Goal: Task Accomplishment & Management: Manage account settings

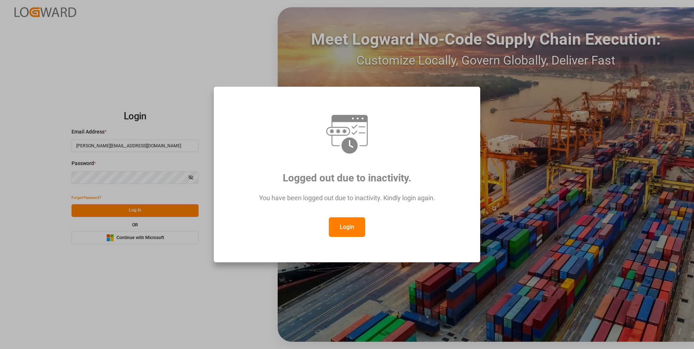
click at [336, 223] on button "Login" at bounding box center [347, 227] width 36 height 20
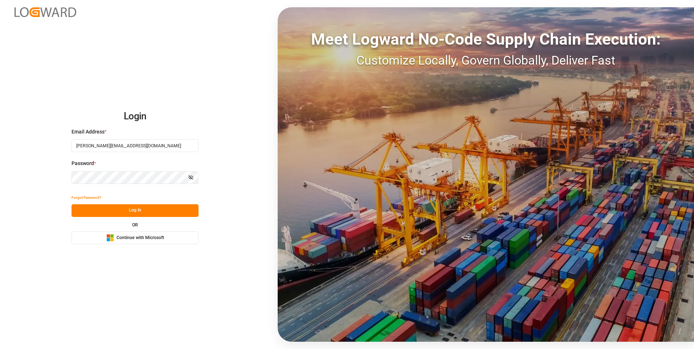
click at [169, 206] on button "Log In" at bounding box center [134, 210] width 127 height 13
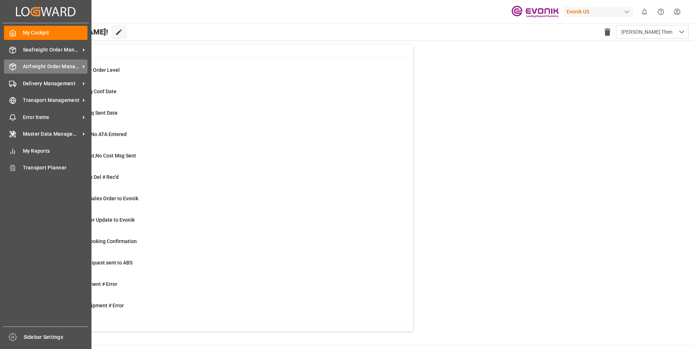
click at [15, 68] on icon at bounding box center [12, 66] width 7 height 7
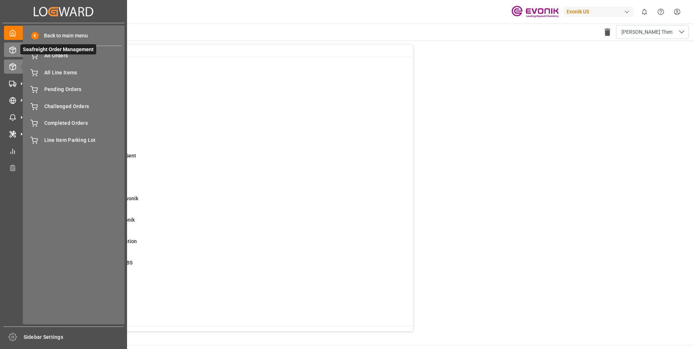
click at [14, 52] on icon at bounding box center [12, 49] width 7 height 7
click at [17, 67] on div "Airfreight Order Management Airfreight Order Management" at bounding box center [63, 66] width 119 height 14
click at [62, 85] on div "Pending Orders Pending Orders" at bounding box center [73, 89] width 97 height 14
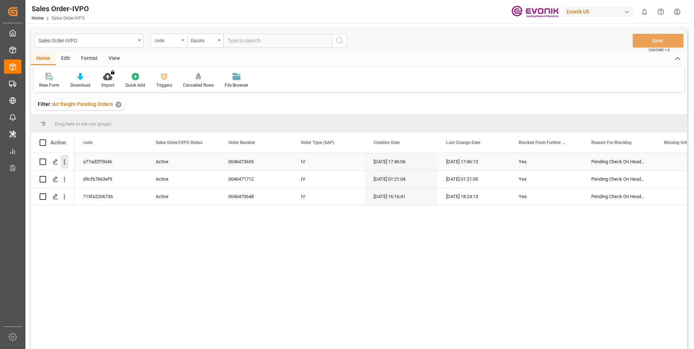
click at [65, 161] on icon "open menu" at bounding box center [65, 162] width 8 height 8
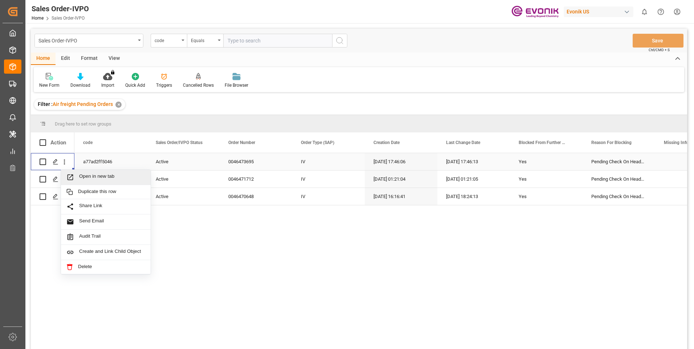
click at [104, 175] on span "Open in new tab" at bounding box center [112, 177] width 66 height 8
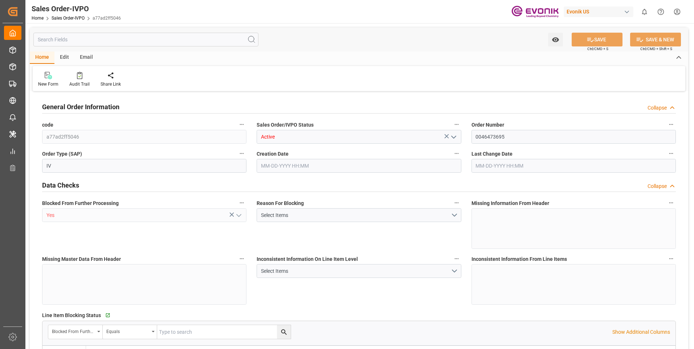
type input "ARBUE"
type input "24533.75"
type input "1"
type input "5476.45"
type input "09-18-2025 17:46"
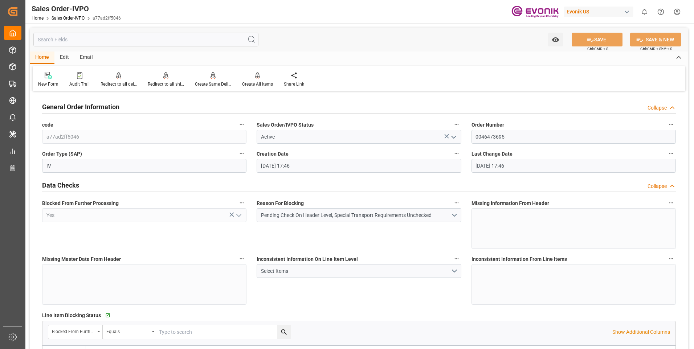
type input "09-18-2025 17:46"
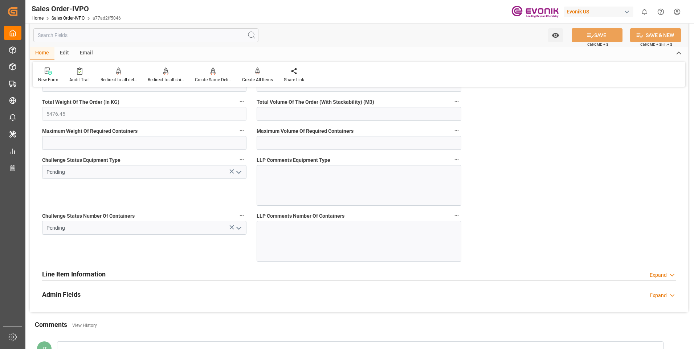
scroll to position [1343, 0]
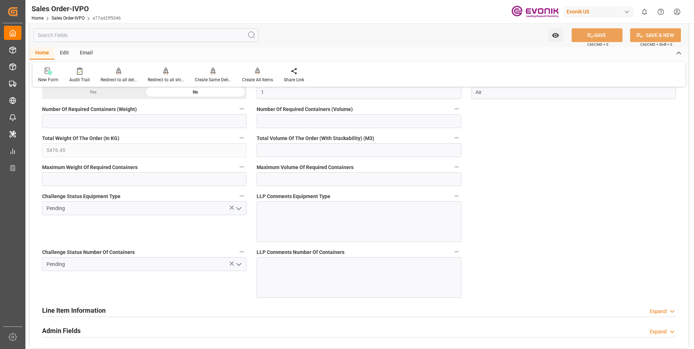
click at [238, 263] on icon "open menu" at bounding box center [238, 264] width 9 height 9
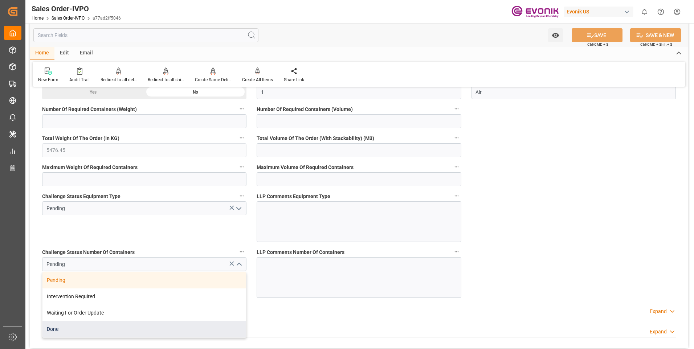
click at [63, 328] on div "Done" at bounding box center [144, 329] width 204 height 16
type input "Done"
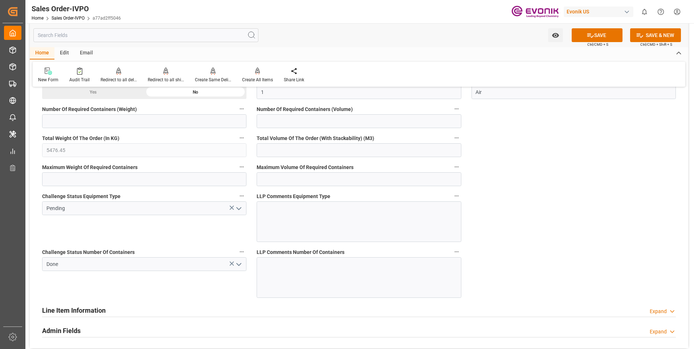
click at [241, 210] on icon "open menu" at bounding box center [238, 208] width 9 height 9
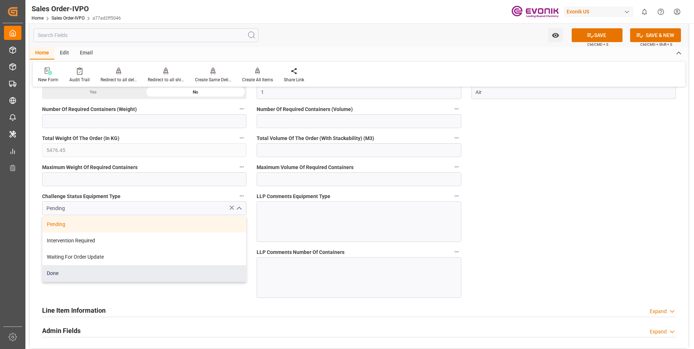
click at [82, 278] on div "Done" at bounding box center [144, 273] width 204 height 16
type input "Done"
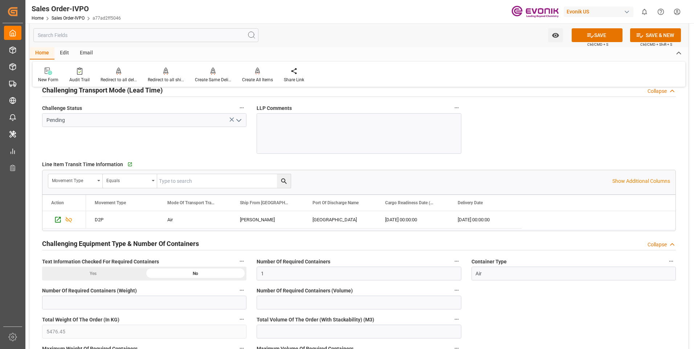
scroll to position [1089, 0]
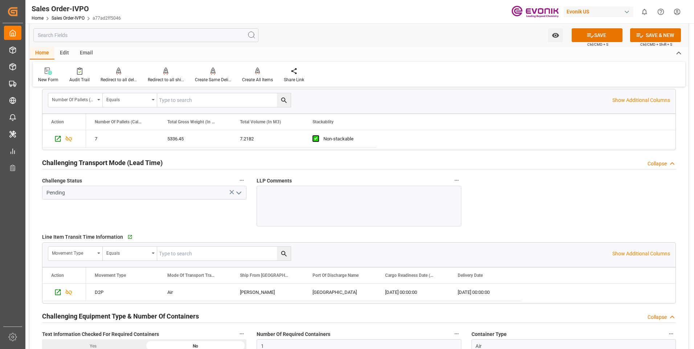
click at [240, 192] on icon "open menu" at bounding box center [238, 193] width 9 height 9
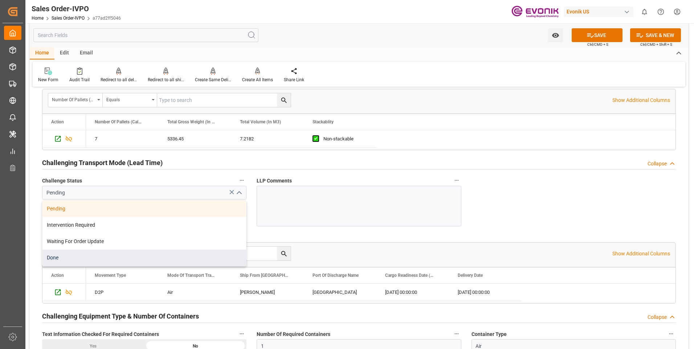
click at [88, 256] on div "Done" at bounding box center [144, 258] width 204 height 16
type input "Done"
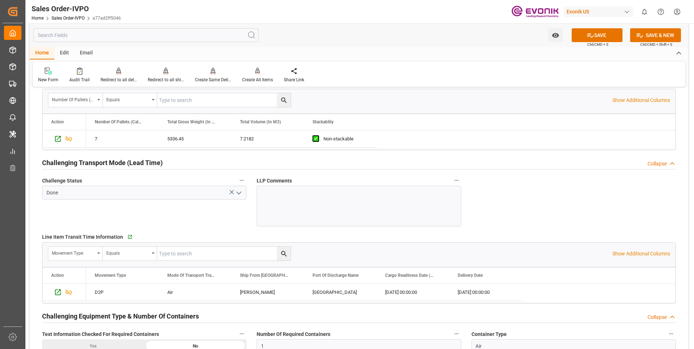
scroll to position [980, 0]
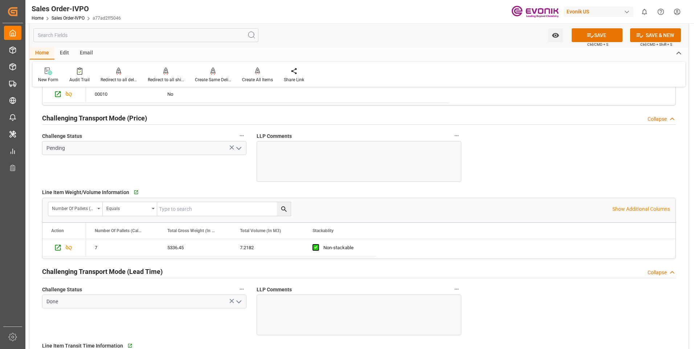
click at [237, 145] on icon "open menu" at bounding box center [238, 148] width 9 height 9
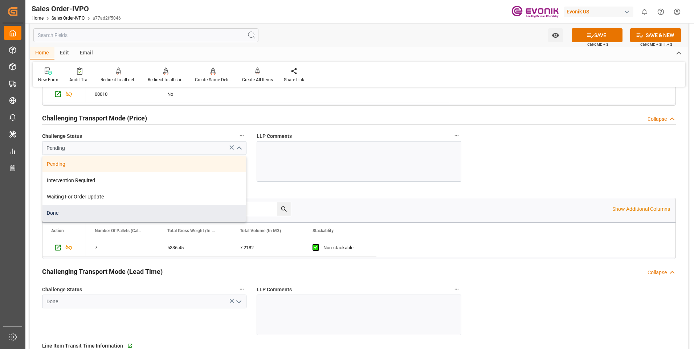
click at [80, 215] on div "Done" at bounding box center [144, 213] width 204 height 16
type input "Done"
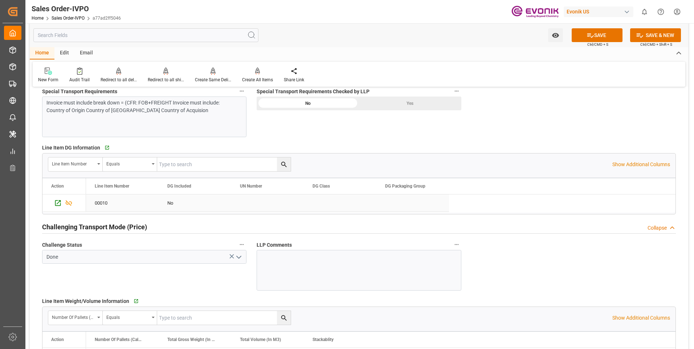
scroll to position [835, 0]
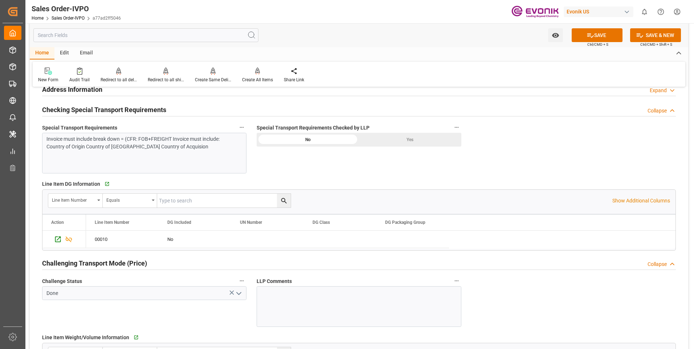
click at [408, 139] on div "Yes" at bounding box center [410, 140] width 102 height 14
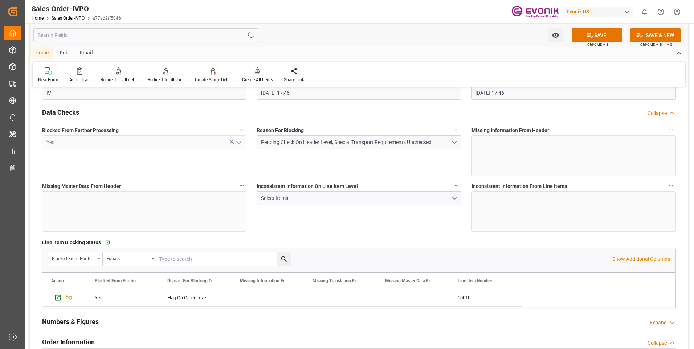
scroll to position [0, 0]
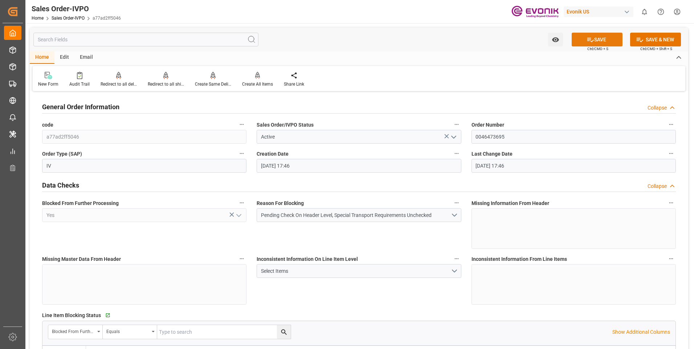
click at [602, 38] on button "SAVE" at bounding box center [596, 40] width 51 height 14
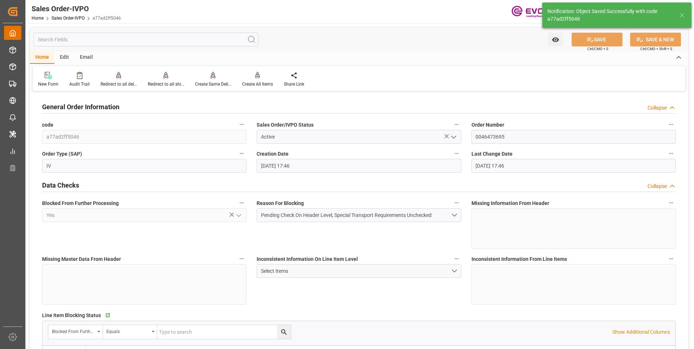
type textarea "Argentina require Import license for all products, we must receive som details,…"
type input "09-18-2025 18:38"
type input "No"
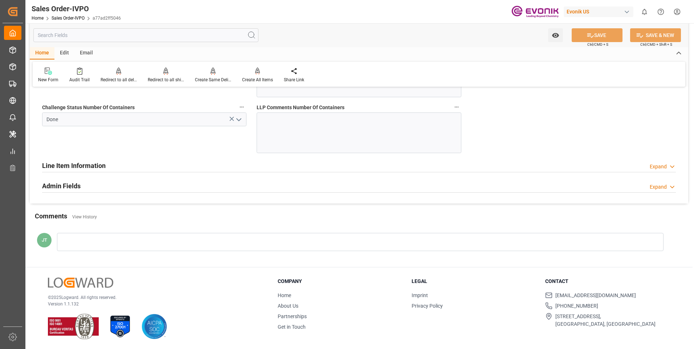
scroll to position [1306, 0]
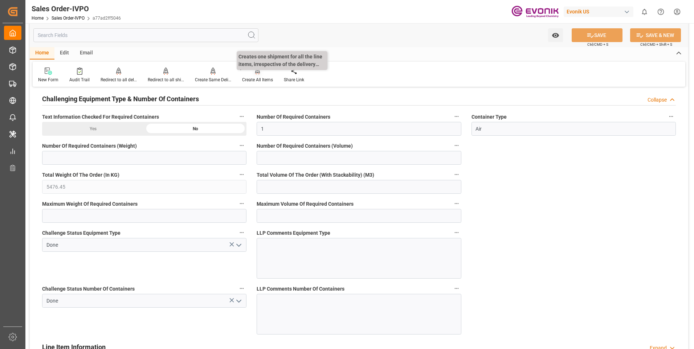
click at [258, 83] on div "Create All Items" at bounding box center [257, 80] width 31 height 7
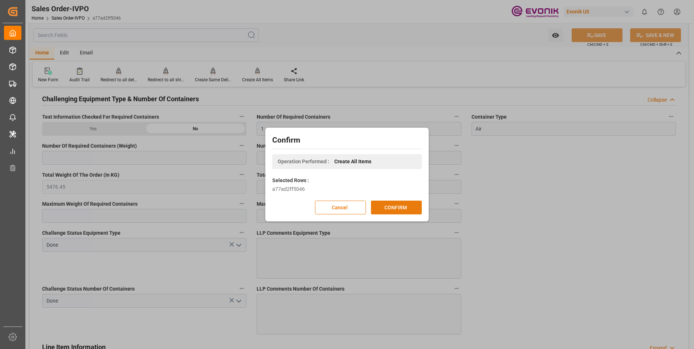
click at [393, 202] on button "CONFIRM" at bounding box center [396, 208] width 51 height 14
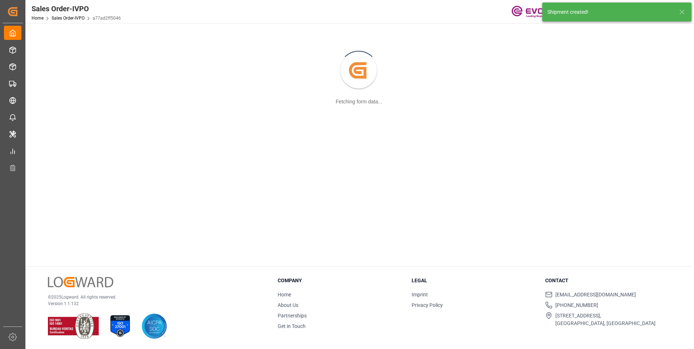
scroll to position [79, 0]
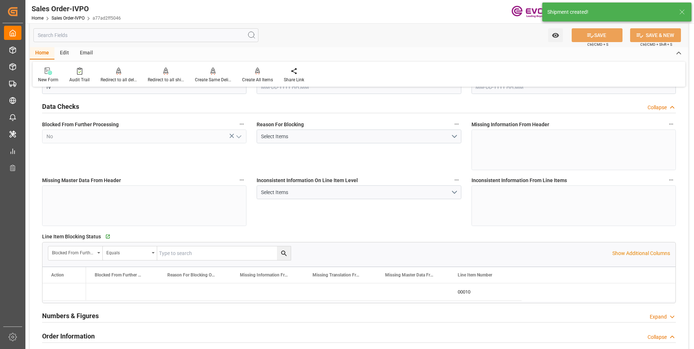
type input "ARBUE"
type input "24533.75"
type input "1"
type input "5476.45"
type input "09-18-2025 17:46"
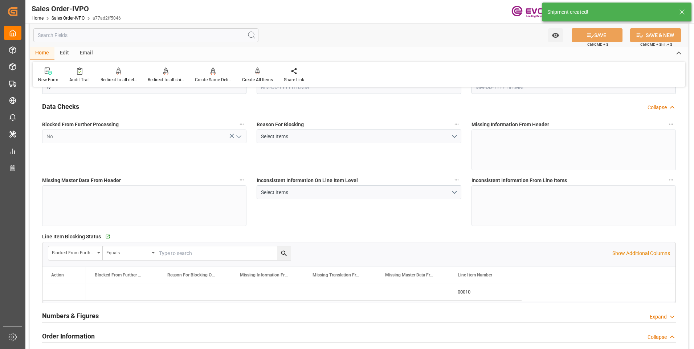
type input "09-18-2025 18:47"
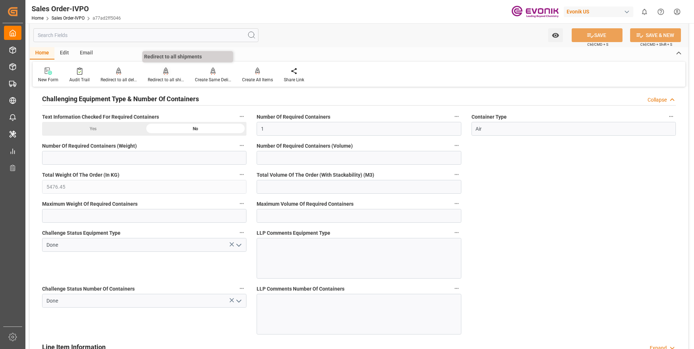
click at [160, 74] on div at bounding box center [166, 71] width 36 height 8
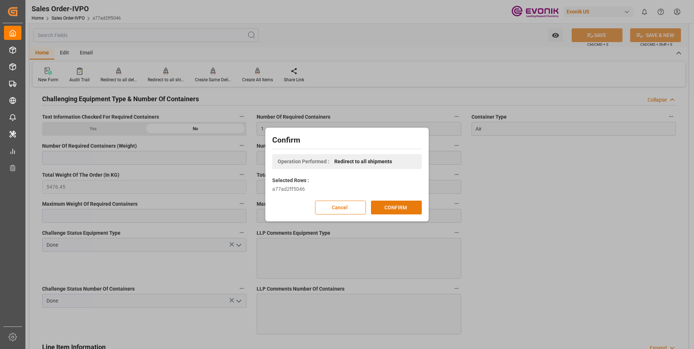
click at [405, 210] on button "CONFIRM" at bounding box center [396, 208] width 51 height 14
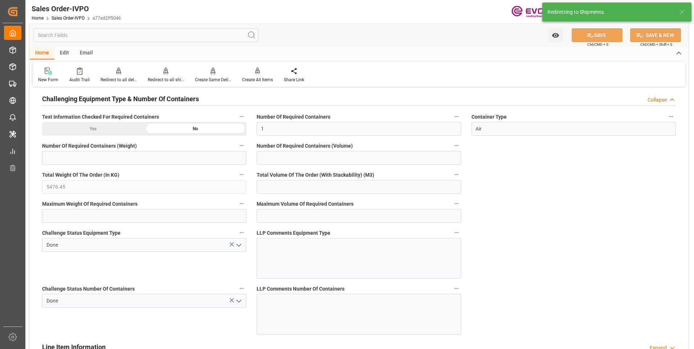
type input "09-18-2025 17:46"
type input "09-18-2025 18:47"
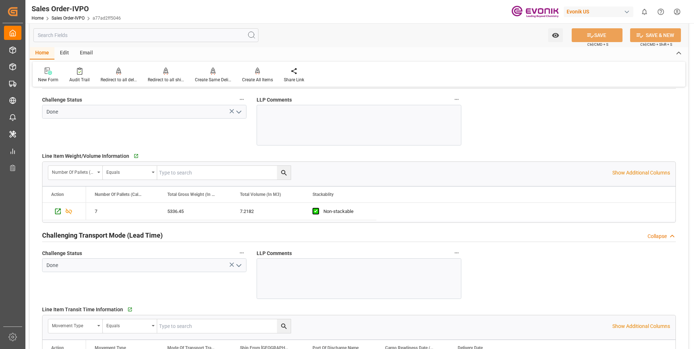
scroll to position [1052, 0]
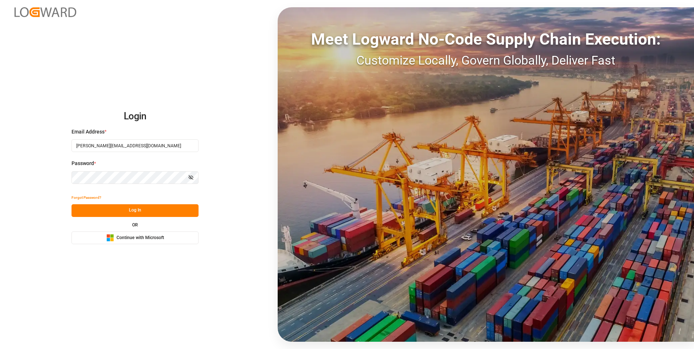
click at [115, 212] on button "Log In" at bounding box center [134, 210] width 127 height 13
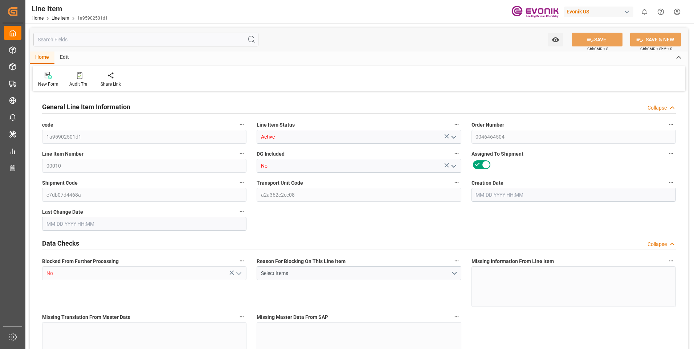
type input "20"
type input "10060.8"
type input "10000"
type input "27.6929"
type input "20"
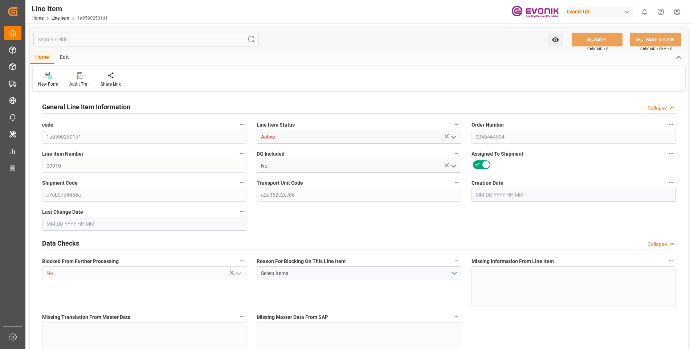
type input "62400"
type input "20"
type input "10060.8"
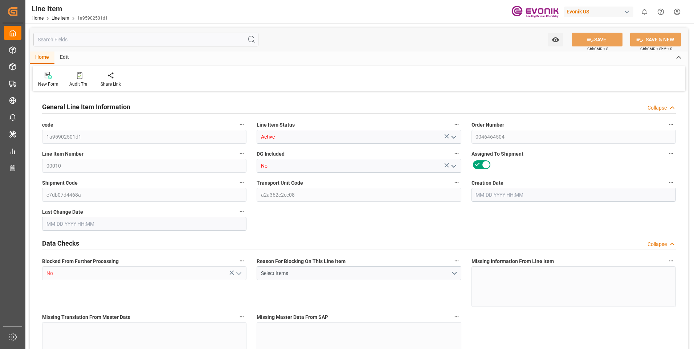
type input "10378.8"
type input "10000"
type input "27.6929"
type input "27692.94"
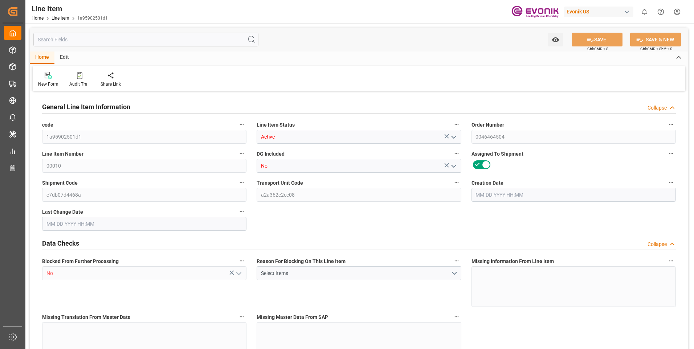
type input "0"
type input "09-12-2025 18:21"
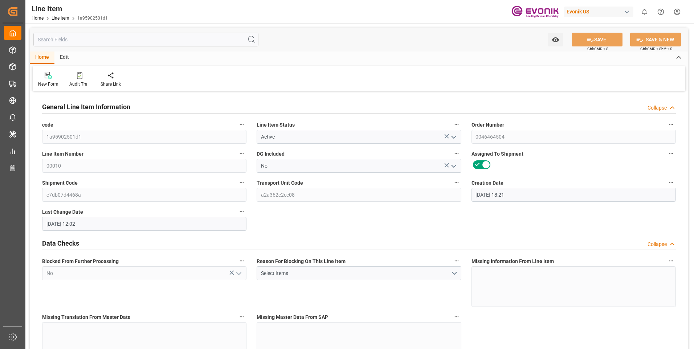
type input "09-18-2025 12:02"
type input "12-13-2025"
type input "10-20-2025"
type input "10-13-2025"
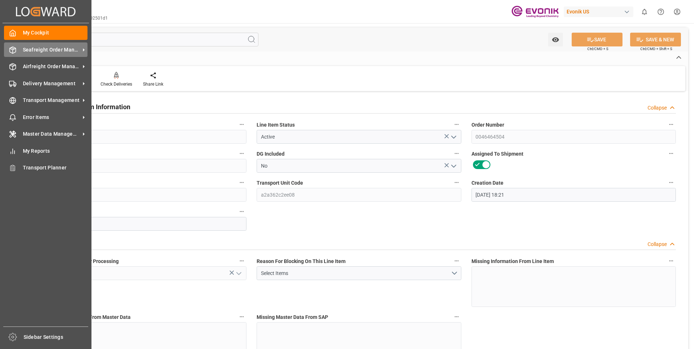
click at [15, 48] on icon at bounding box center [13, 50] width 6 height 7
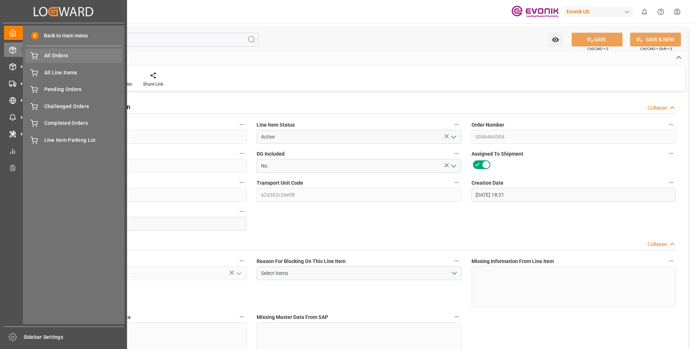
click at [53, 59] on span "All Orders" at bounding box center [83, 56] width 78 height 8
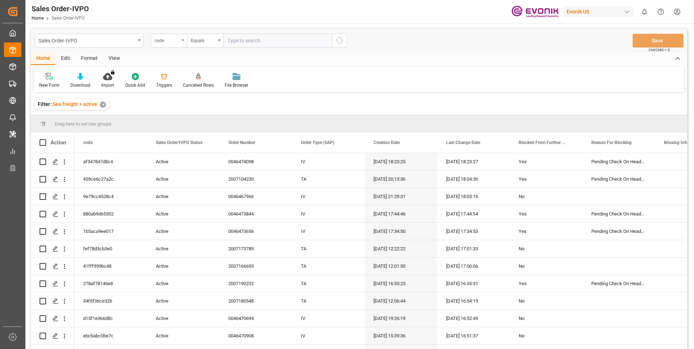
click at [162, 40] on div "code" at bounding box center [167, 40] width 25 height 8
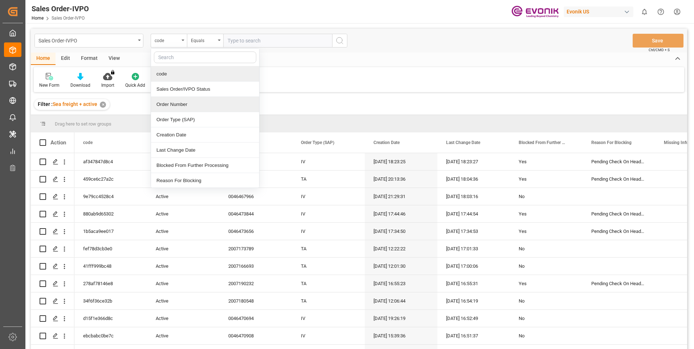
click at [178, 104] on div "Order Number" at bounding box center [205, 104] width 108 height 15
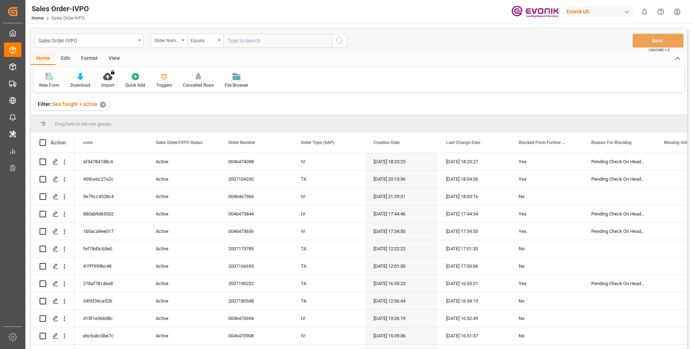
click at [234, 43] on input "text" at bounding box center [277, 41] width 109 height 14
paste input "250805000286"
type input "250805000286"
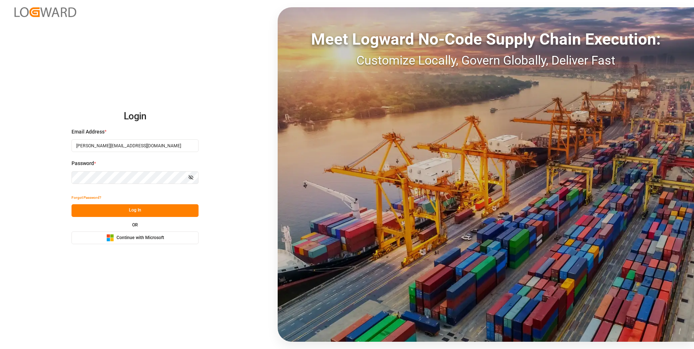
click at [144, 213] on button "Log In" at bounding box center [134, 210] width 127 height 13
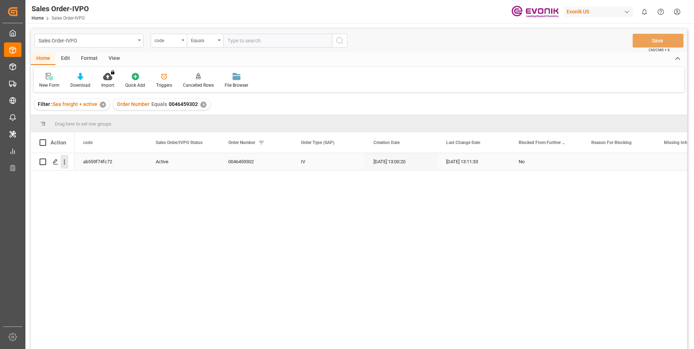
click at [65, 159] on icon "open menu" at bounding box center [65, 162] width 8 height 8
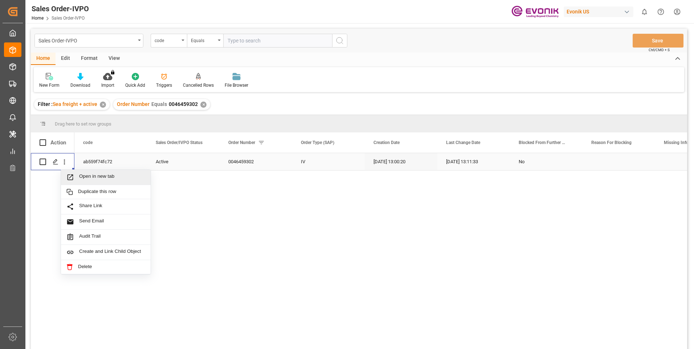
click at [107, 171] on div "Open in new tab" at bounding box center [106, 177] width 90 height 15
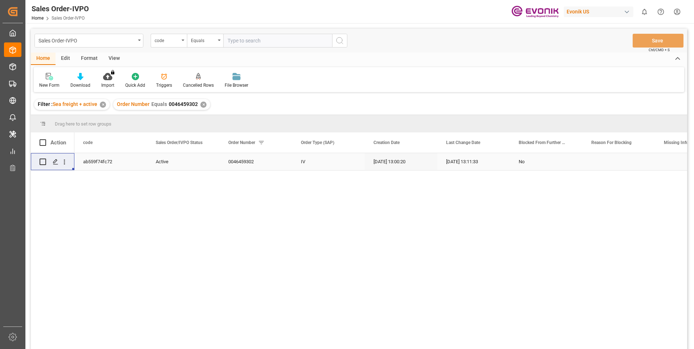
click at [247, 41] on input "text" at bounding box center [277, 41] width 109 height 14
paste input "2007187842"
type input "2007187842"
click at [175, 44] on div "code" at bounding box center [169, 41] width 36 height 14
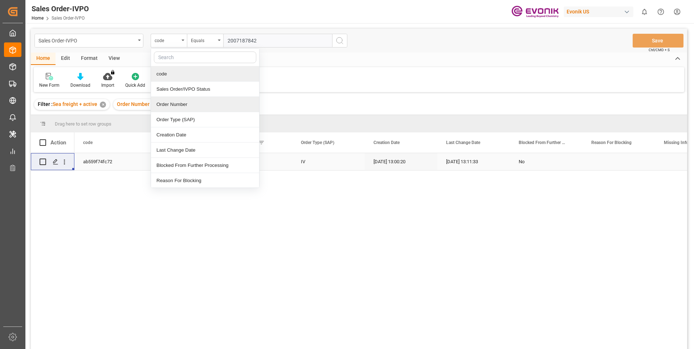
click at [173, 97] on div "Order Number" at bounding box center [205, 104] width 108 height 15
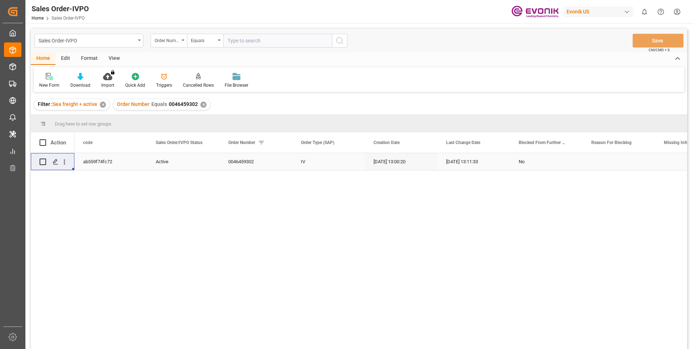
click at [256, 41] on input "text" at bounding box center [277, 41] width 109 height 14
paste input "2007187842"
type input "2007187842"
click at [345, 42] on button "search button" at bounding box center [339, 41] width 15 height 14
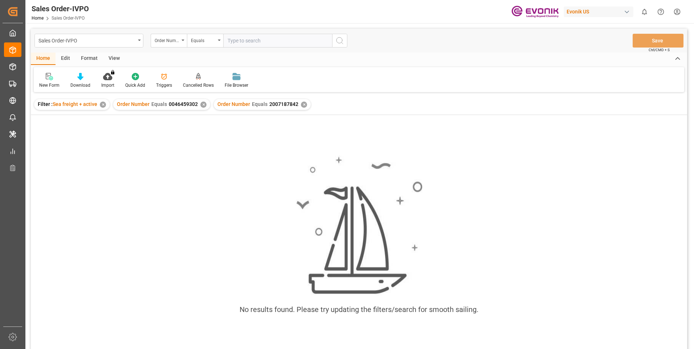
click at [201, 104] on div "✕" at bounding box center [203, 105] width 6 height 6
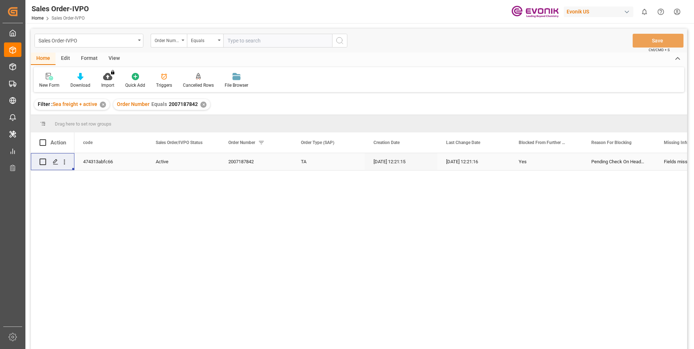
click at [69, 163] on div "Press SPACE to select this row." at bounding box center [64, 162] width 19 height 14
click at [65, 162] on icon "open menu" at bounding box center [64, 162] width 1 height 5
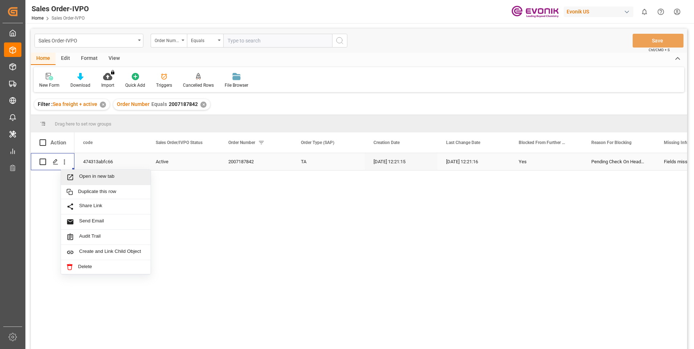
click at [84, 173] on span "Open in new tab" at bounding box center [112, 177] width 66 height 8
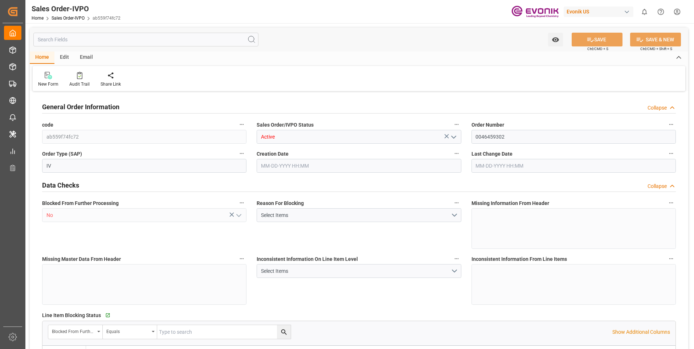
type input "COCTG"
type input "0"
type input "5"
type input "6"
type input "5"
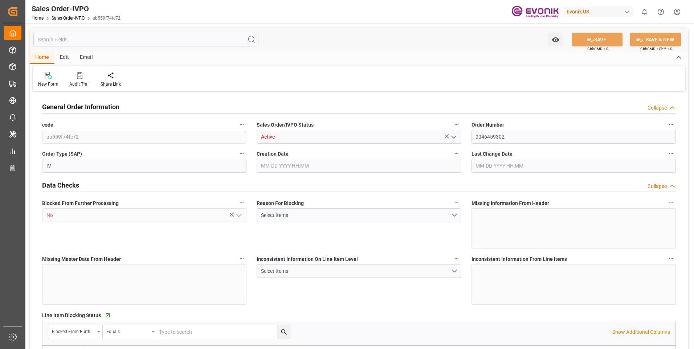
type input "102700"
type input "249.66"
type input "95000"
type input "300"
type input "06-23-2025 13:00"
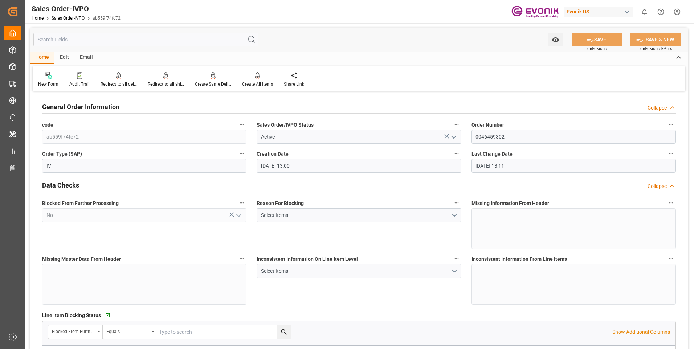
type input "09-18-2025 13:11"
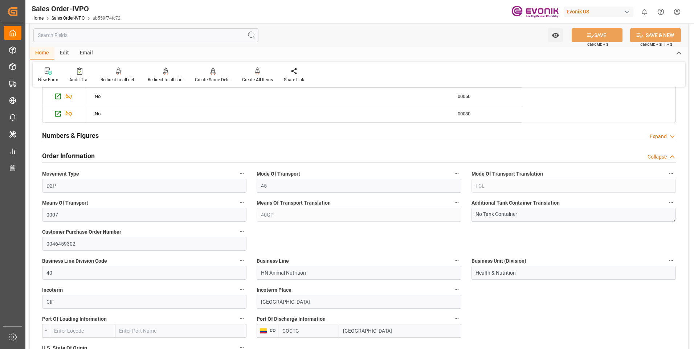
scroll to position [435, 0]
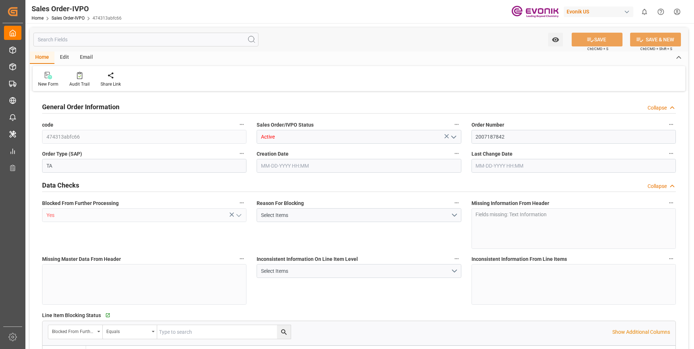
type input "0"
type input "1"
type input "1715.6"
type input "[DATE] 12:21"
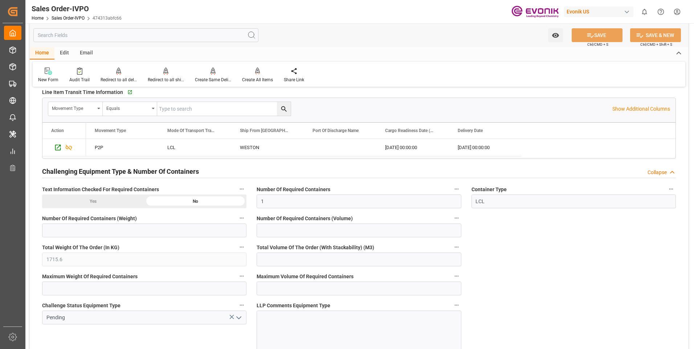
scroll to position [1125, 0]
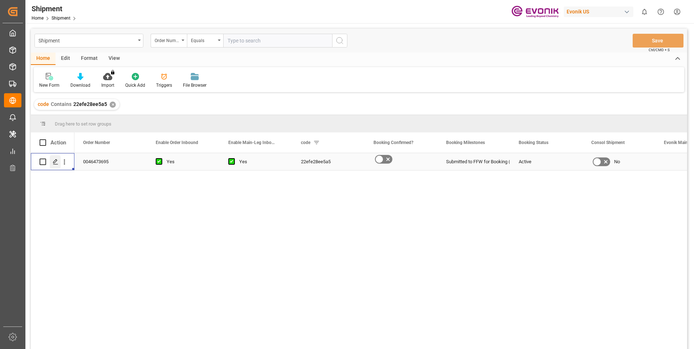
click at [53, 161] on icon "Press SPACE to select this row." at bounding box center [56, 162] width 6 height 6
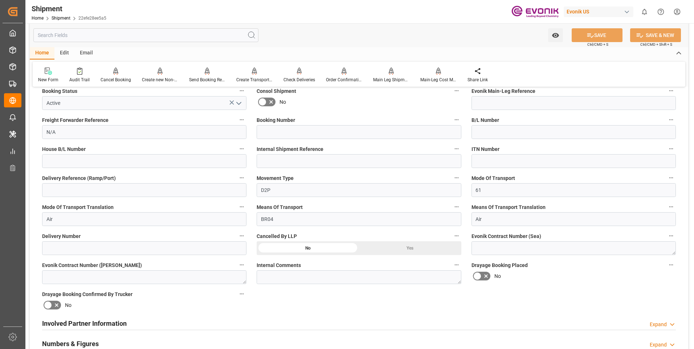
scroll to position [254, 0]
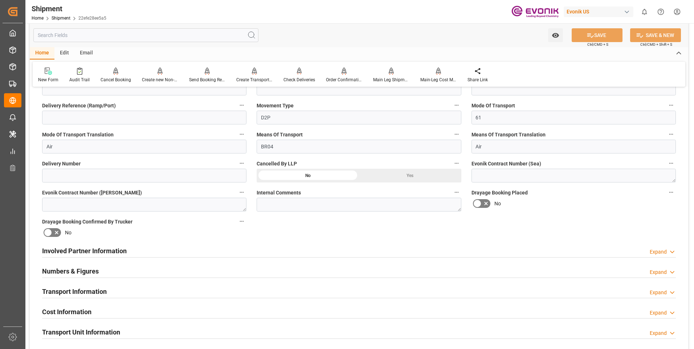
click at [171, 248] on div "Involved Partner Information Expand" at bounding box center [358, 250] width 633 height 14
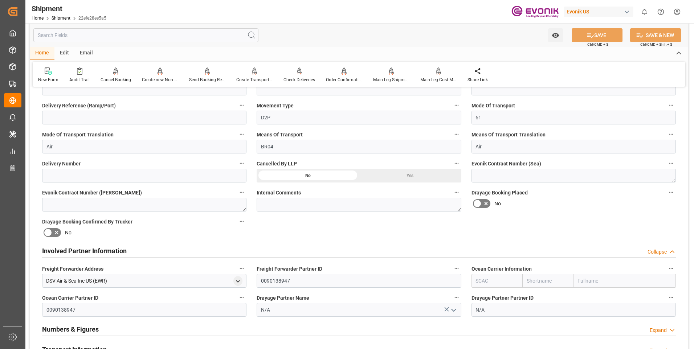
scroll to position [363, 0]
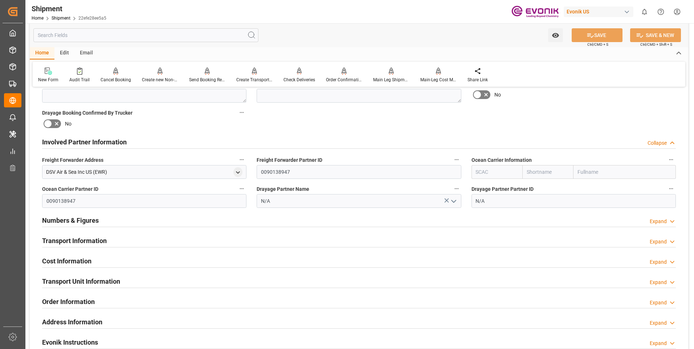
click at [193, 240] on div "Transport Information Expand" at bounding box center [358, 240] width 633 height 14
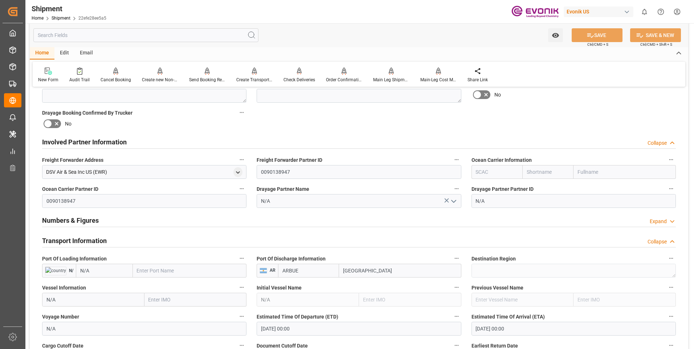
scroll to position [435, 0]
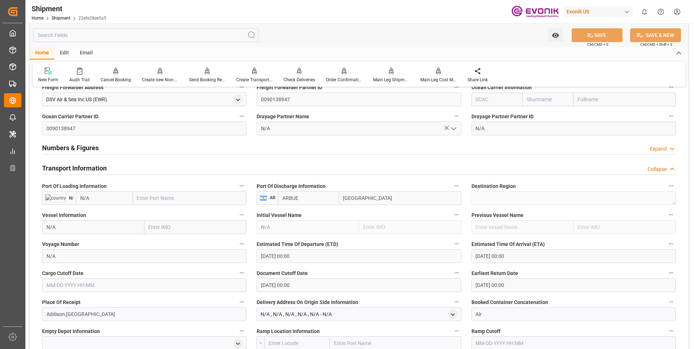
click at [305, 255] on input "[DATE] 00:00" at bounding box center [358, 256] width 204 height 14
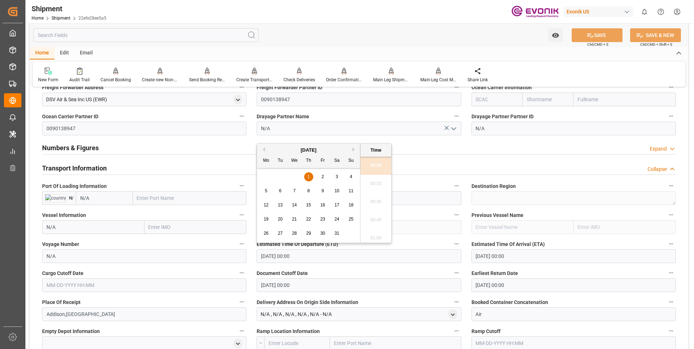
drag, startPoint x: 325, startPoint y: 255, endPoint x: 249, endPoint y: 71, distance: 199.7
click at [260, 258] on input "01-01-1970 00:00" at bounding box center [358, 256] width 204 height 14
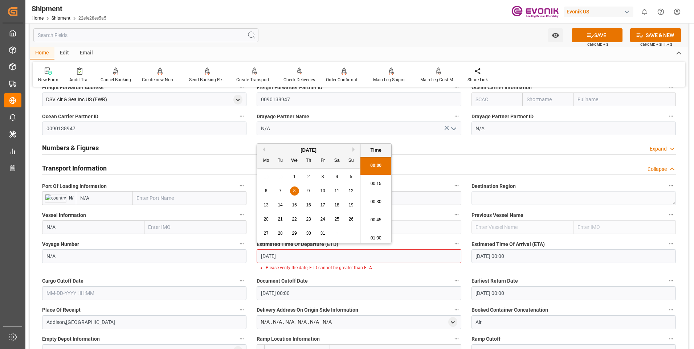
click at [375, 220] on li "00:45" at bounding box center [375, 220] width 31 height 18
type input "10-08-2025 00:45"
drag, startPoint x: 306, startPoint y: 254, endPoint x: 239, endPoint y: 253, distance: 67.5
click at [239, 253] on div "Booking Confirmation Milestone Bar Collapse Submitted to FFW for Booking (Pendi…" at bounding box center [359, 181] width 658 height 1046
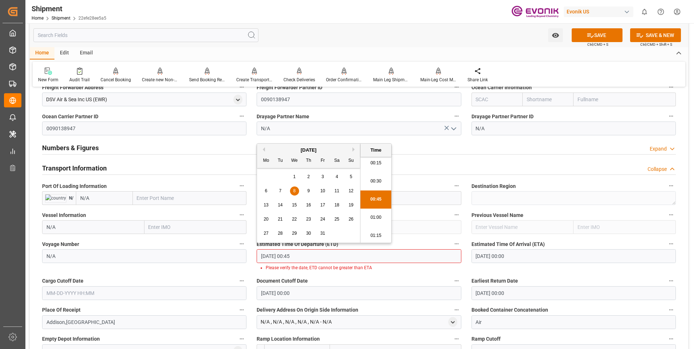
click at [168, 295] on input "text" at bounding box center [144, 293] width 204 height 14
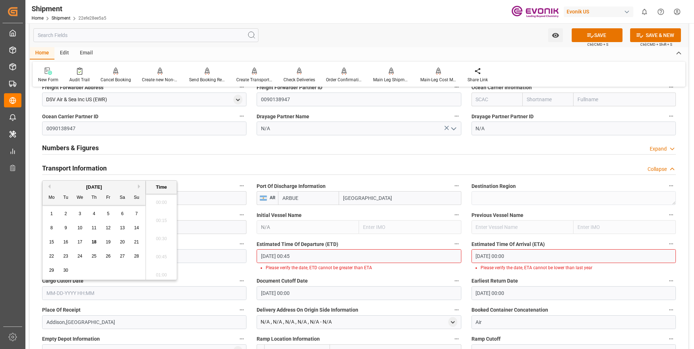
scroll to position [1036, 0]
paste input "10-08-2025 00:45"
type input "10-08-2025 00:45"
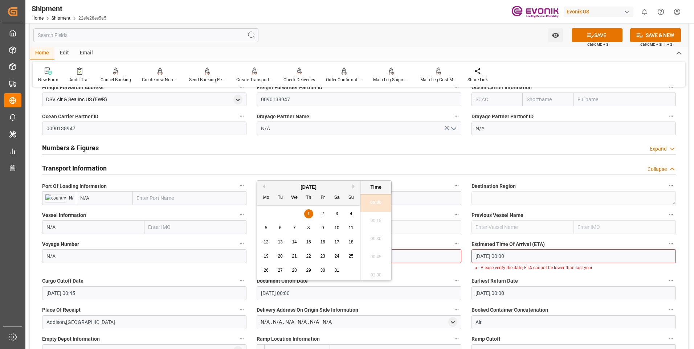
drag, startPoint x: 274, startPoint y: 292, endPoint x: 229, endPoint y: 292, distance: 45.3
click at [229, 292] on div "Booking Confirmation Milestone Bar Collapse Submitted to FFW for Booking (Pendi…" at bounding box center [359, 181] width 658 height 1046
paste input "10-08-2025 00:45"
type input "10-08-2025 00:45"
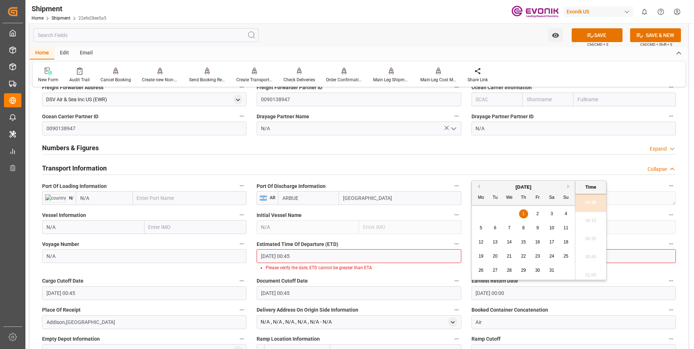
drag, startPoint x: 516, startPoint y: 293, endPoint x: 443, endPoint y: 293, distance: 72.9
click at [443, 293] on div "Booking Confirmation Milestone Bar Collapse Submitted to FFW for Booking (Pendi…" at bounding box center [359, 181] width 658 height 1046
paste input "10-08-2025 00:45"
type input "10-08-2025 00:45"
click at [609, 250] on input "[DATE] 00:00" at bounding box center [573, 256] width 204 height 14
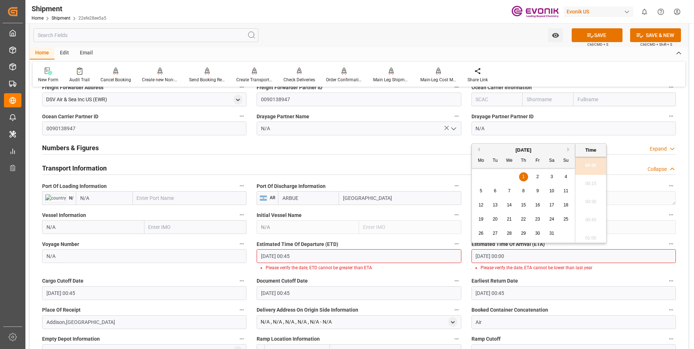
drag, startPoint x: 524, startPoint y: 253, endPoint x: 435, endPoint y: 252, distance: 88.9
click at [435, 252] on div "Booking Confirmation Milestone Bar Collapse Submitted to FFW for Booking (Pendi…" at bounding box center [359, 181] width 658 height 1046
paste input "10-08-2025 00:45"
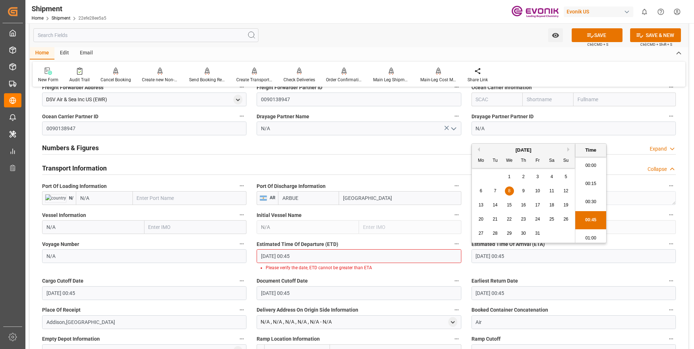
click at [538, 190] on span "10" at bounding box center [537, 190] width 5 height 5
type input "10-10-2025 00:45"
click at [588, 218] on li "00:45" at bounding box center [590, 220] width 31 height 18
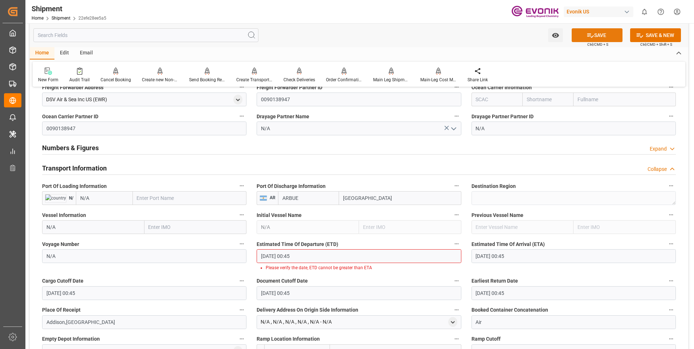
click at [595, 34] on button "SAVE" at bounding box center [596, 35] width 51 height 14
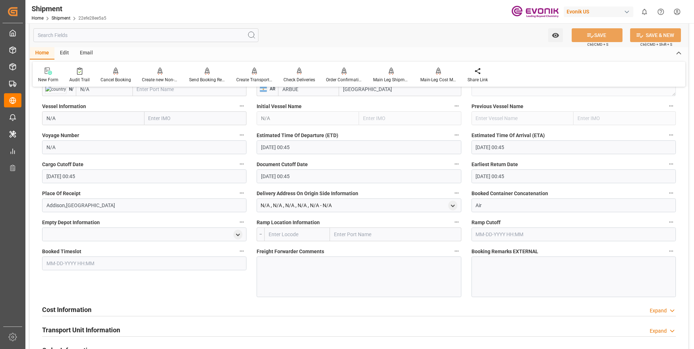
scroll to position [580, 0]
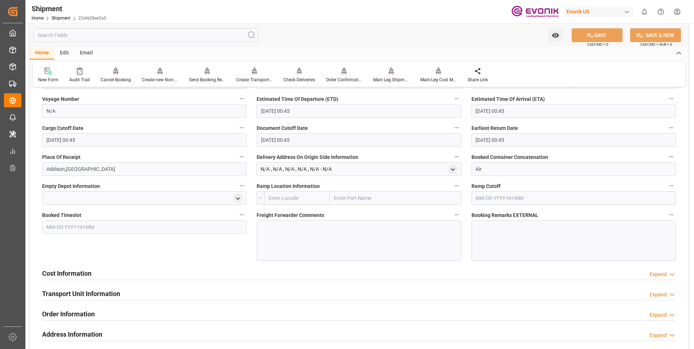
click at [190, 274] on div "Cost Information Expand" at bounding box center [358, 273] width 633 height 14
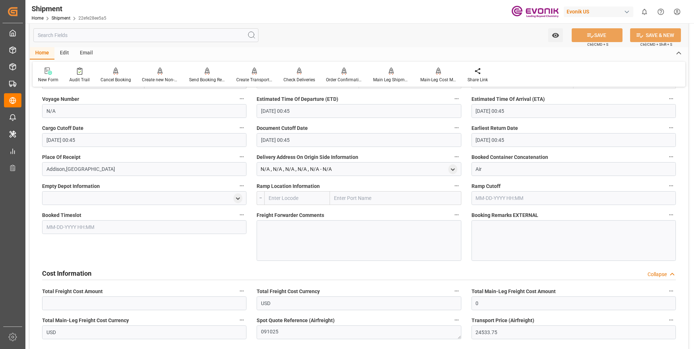
scroll to position [617, 0]
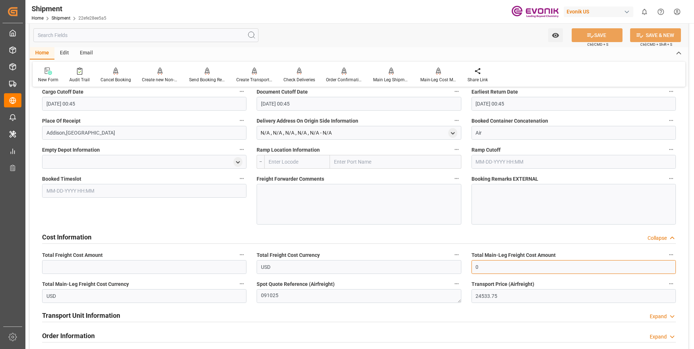
click at [485, 261] on input "0" at bounding box center [573, 267] width 204 height 14
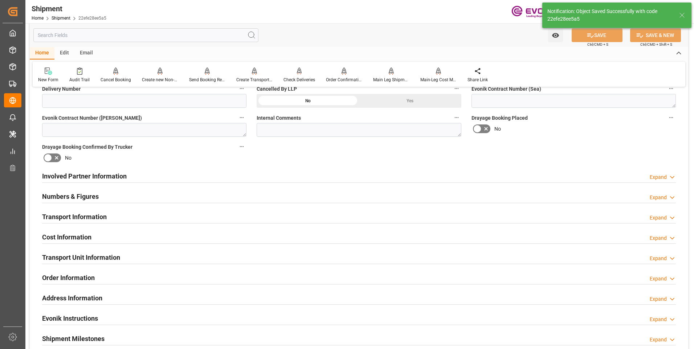
click at [249, 234] on div "Cost Information Expand" at bounding box center [358, 237] width 633 height 14
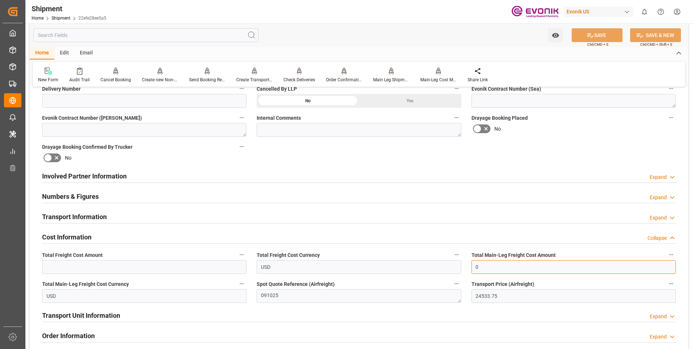
click at [485, 270] on input "0" at bounding box center [573, 267] width 204 height 14
drag, startPoint x: 509, startPoint y: 268, endPoint x: 455, endPoint y: 262, distance: 54.4
click at [455, 262] on div "Booking Confirmation Milestone Bar Collapse Submitted to FFW for Booking (Pendi…" at bounding box center [359, 169] width 658 height 808
type input "24533.75"
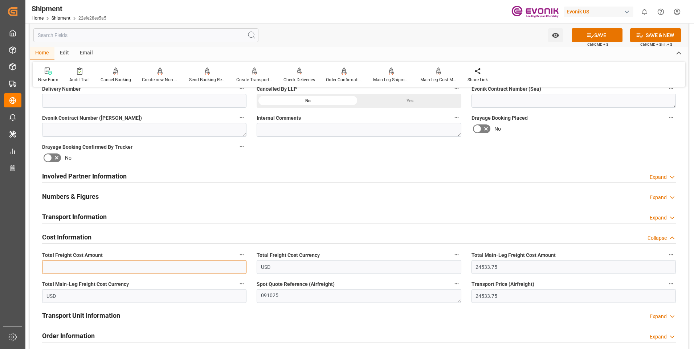
click at [87, 262] on input "text" at bounding box center [144, 267] width 204 height 14
paste input "24533.75"
type input "24533.75"
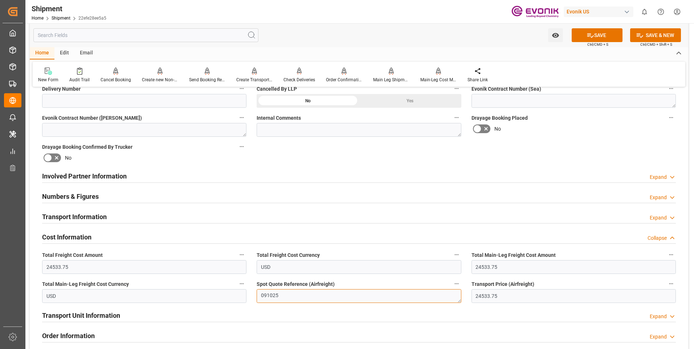
drag, startPoint x: 291, startPoint y: 295, endPoint x: 231, endPoint y: 295, distance: 59.9
click at [231, 295] on div "Booking Confirmation Milestone Bar Collapse Submitted to FFW for Booking (Pendi…" at bounding box center [359, 169] width 658 height 808
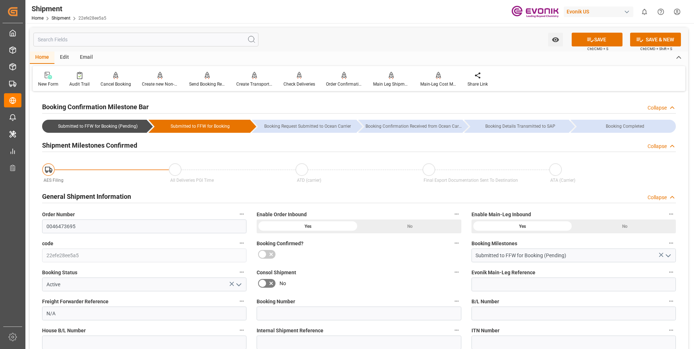
scroll to position [109, 0]
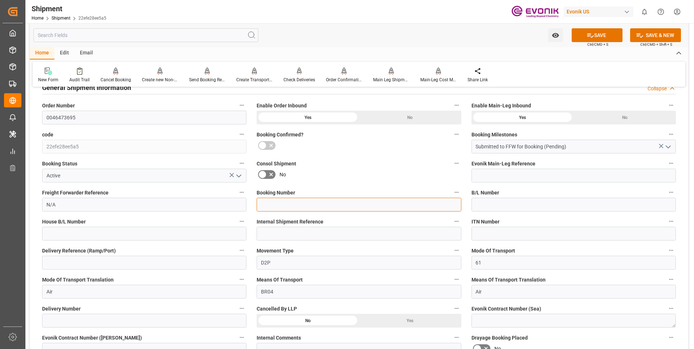
click at [284, 205] on input at bounding box center [358, 205] width 204 height 14
paste input "091025"
type input "091025"
click at [593, 36] on button "SAVE" at bounding box center [596, 35] width 51 height 14
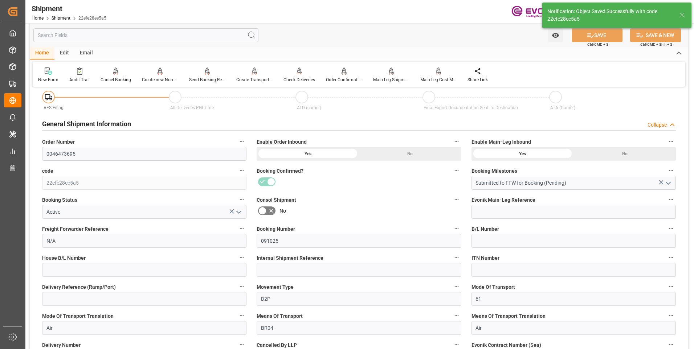
scroll to position [0, 0]
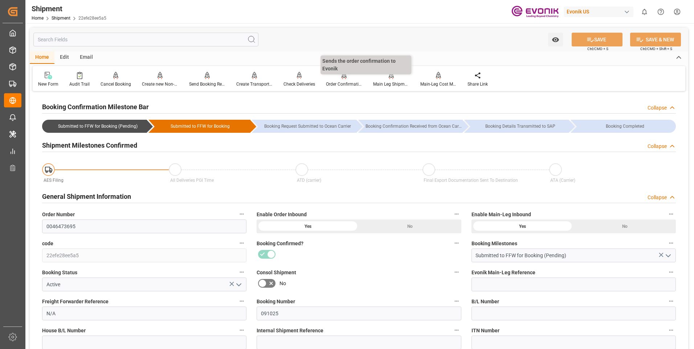
click at [337, 82] on div "Order Confirmation" at bounding box center [344, 84] width 36 height 7
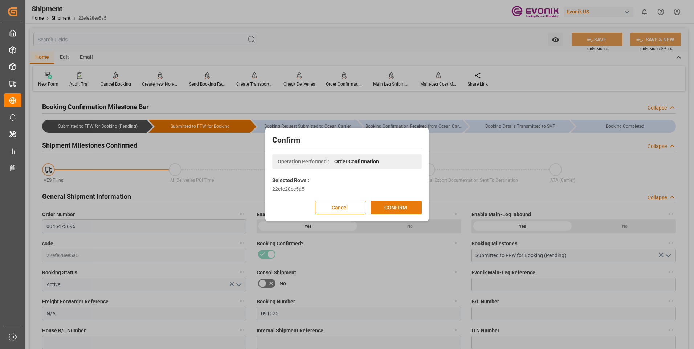
click at [401, 206] on button "CONFIRM" at bounding box center [396, 208] width 51 height 14
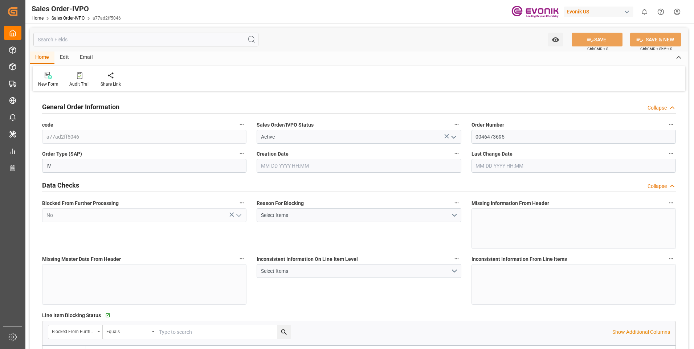
type input "ARBUE"
type input "24533.75"
type input "1"
type input "5476.45"
type input "09-18-2025 17:46"
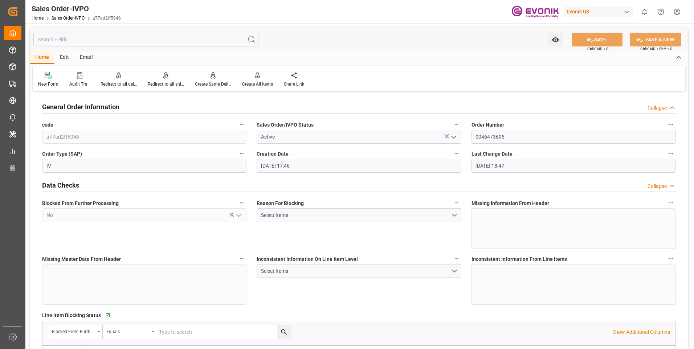
type input "[DATE] 18:47"
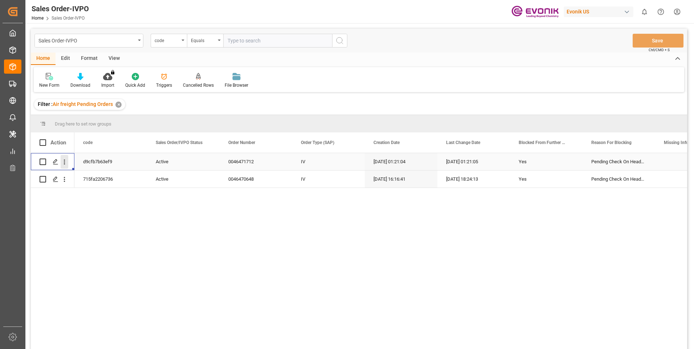
click at [62, 161] on icon "open menu" at bounding box center [65, 162] width 8 height 8
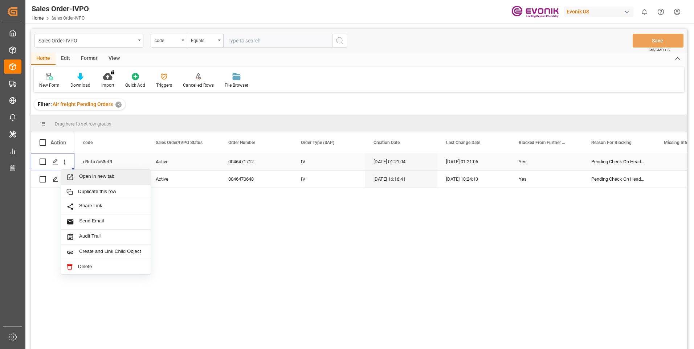
click at [103, 176] on span "Open in new tab" at bounding box center [112, 177] width 66 height 8
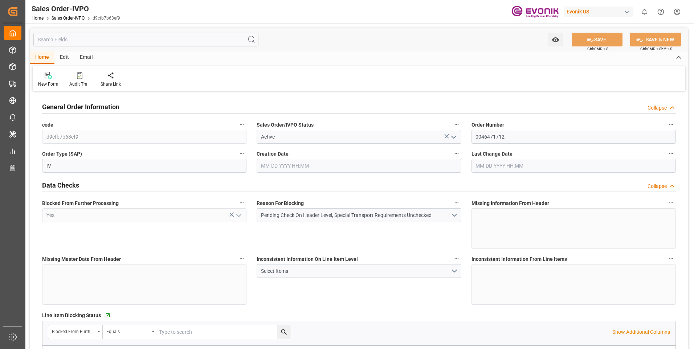
type input "CNSHA"
type input "2820"
type input "1"
type input "981.9"
type input "[DATE] 01:21"
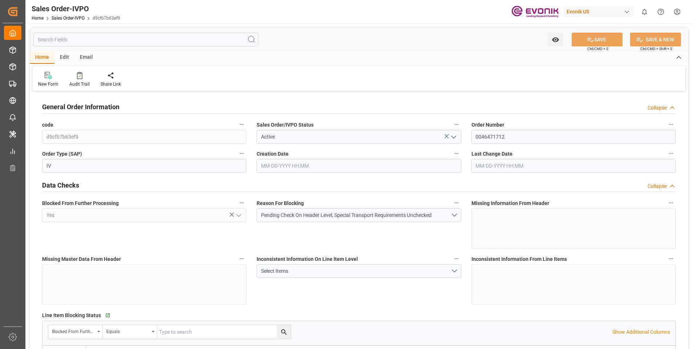
type input "[DATE] 01:21"
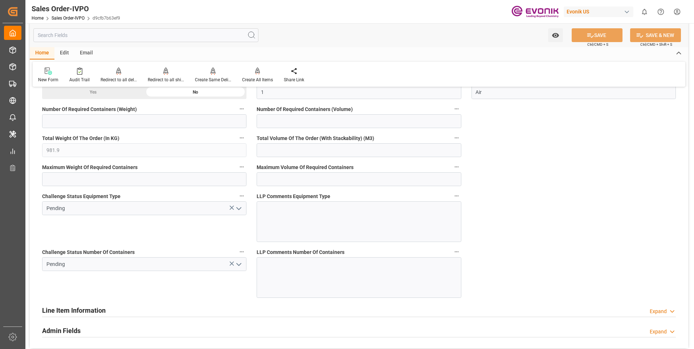
scroll to position [1306, 0]
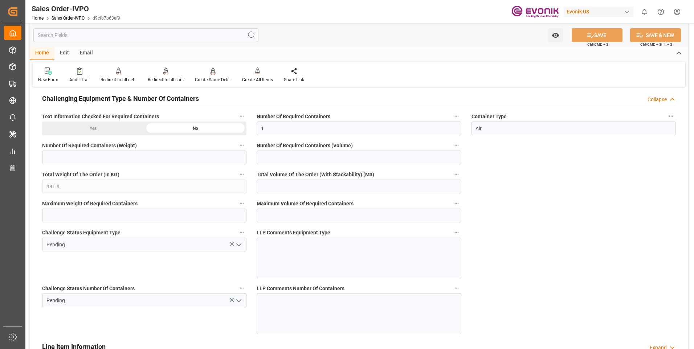
click at [239, 300] on icon "open menu" at bounding box center [238, 300] width 9 height 9
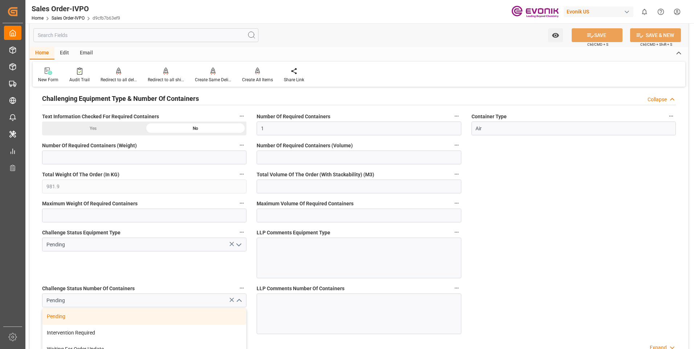
scroll to position [1415, 0]
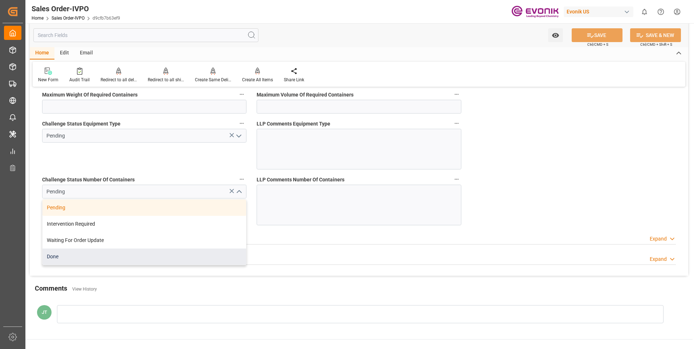
click at [70, 256] on div "Done" at bounding box center [144, 257] width 204 height 16
type input "Done"
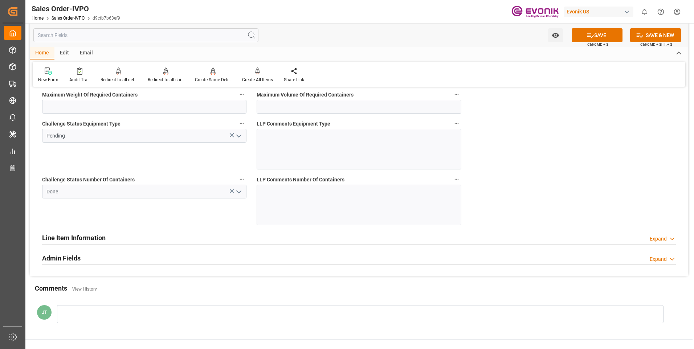
click at [241, 134] on icon "open menu" at bounding box center [238, 136] width 9 height 9
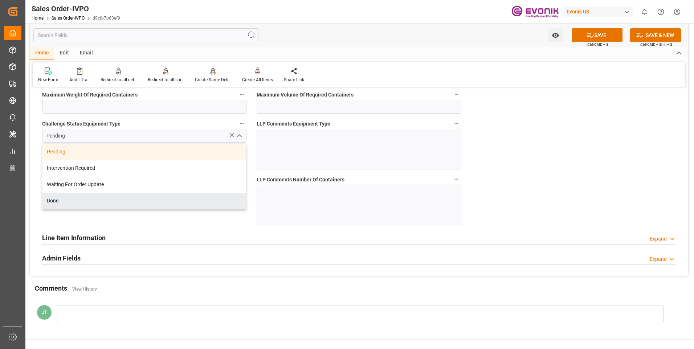
click at [94, 205] on div "Done" at bounding box center [144, 201] width 204 height 16
type input "Done"
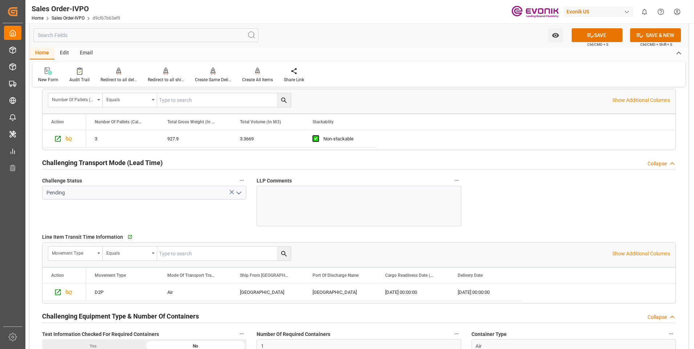
scroll to position [1052, 0]
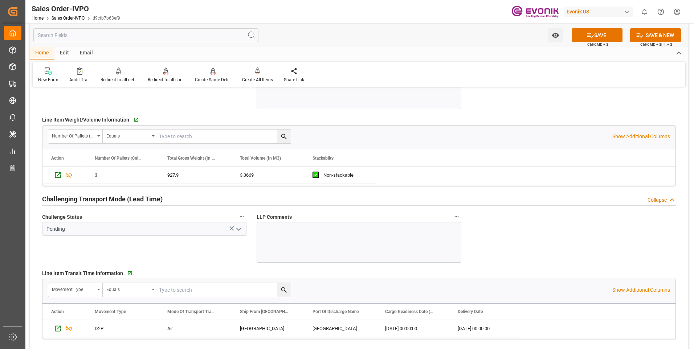
click at [240, 195] on div "Challenging Transport Mode (Lead Time) Collapse" at bounding box center [358, 199] width 633 height 14
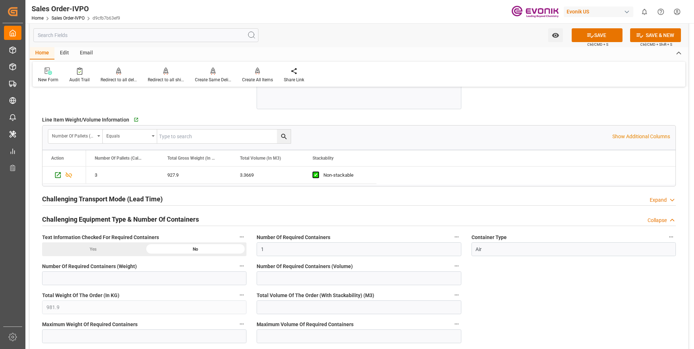
scroll to position [980, 0]
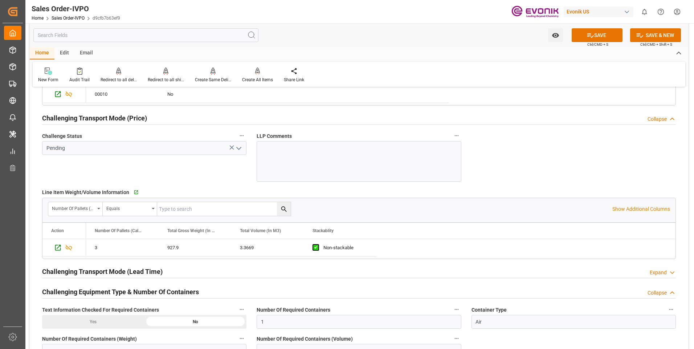
click at [242, 148] on icon "open menu" at bounding box center [238, 148] width 9 height 9
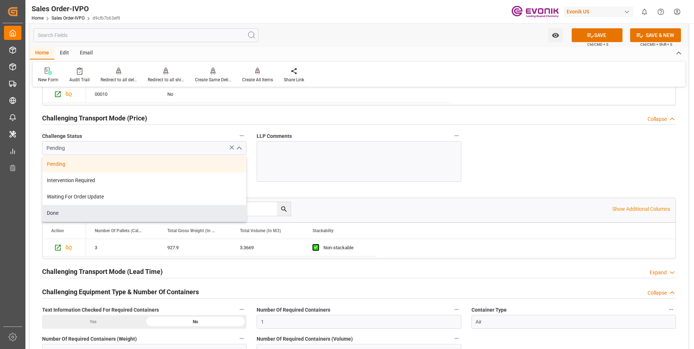
click at [81, 213] on div "Done" at bounding box center [144, 213] width 204 height 16
type input "Done"
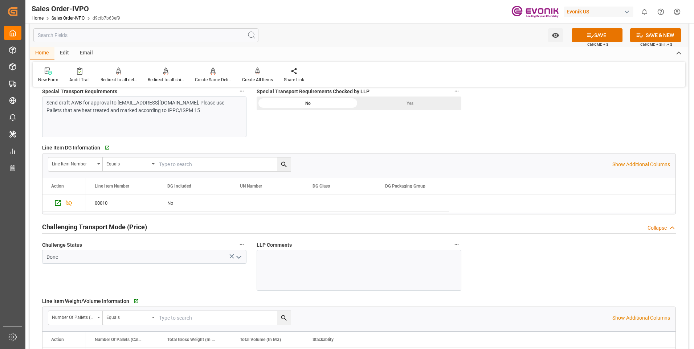
scroll to position [798, 0]
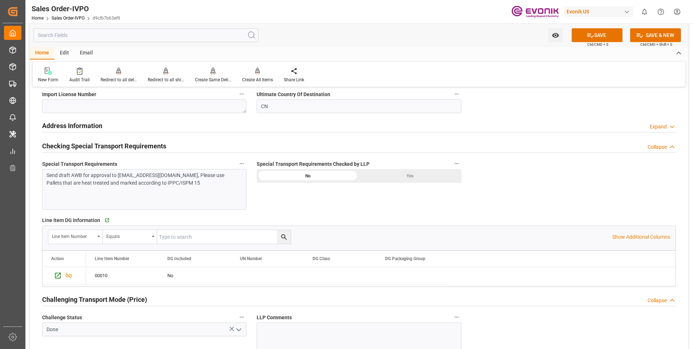
click at [418, 177] on div "Yes" at bounding box center [410, 176] width 102 height 14
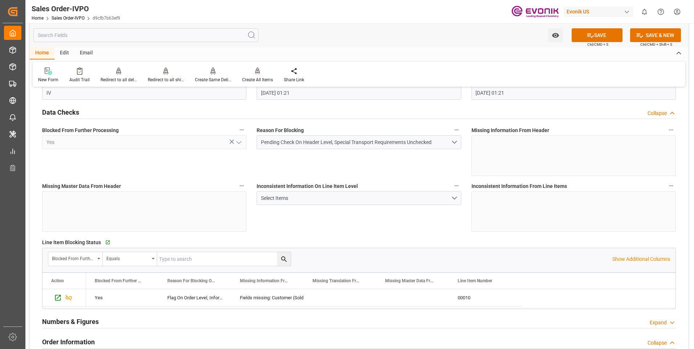
scroll to position [0, 0]
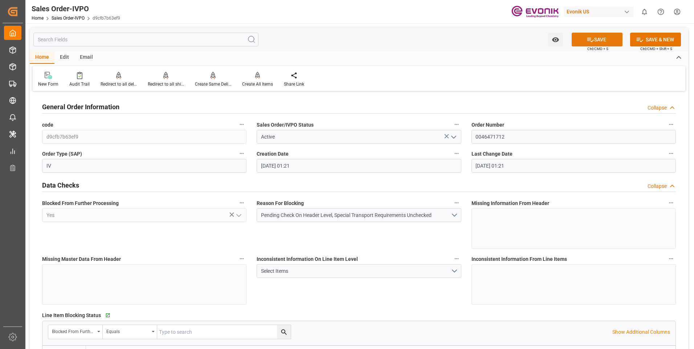
click at [594, 37] on button "SAVE" at bounding box center [596, 40] width 51 height 14
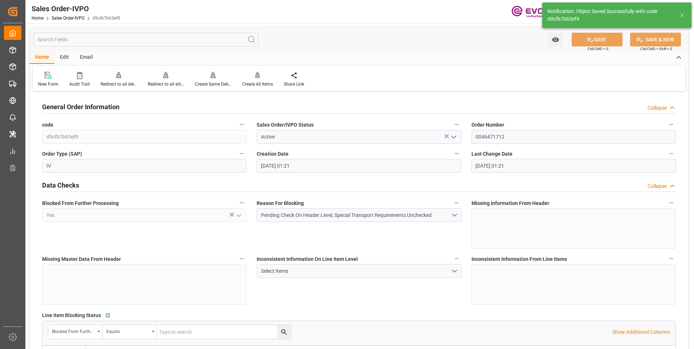
type input "[DATE] 18:57"
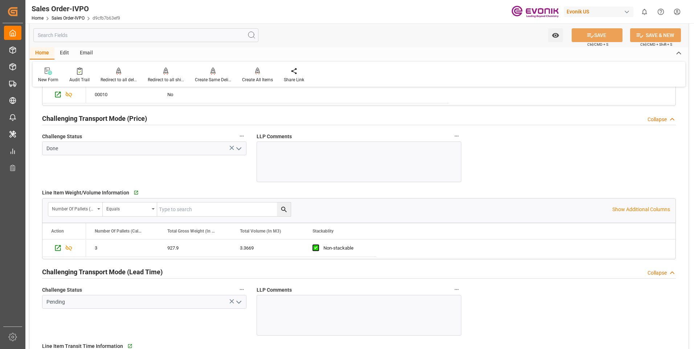
scroll to position [1016, 0]
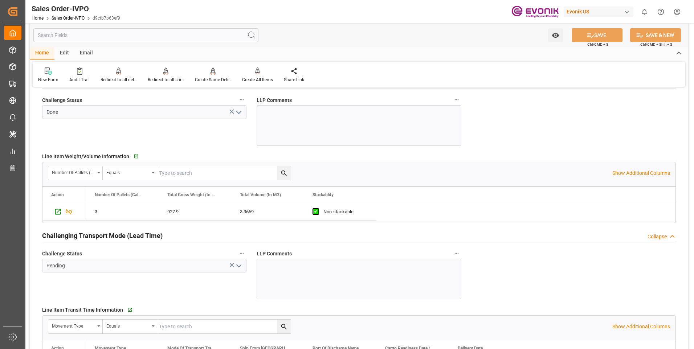
click at [237, 262] on icon "open menu" at bounding box center [238, 266] width 9 height 9
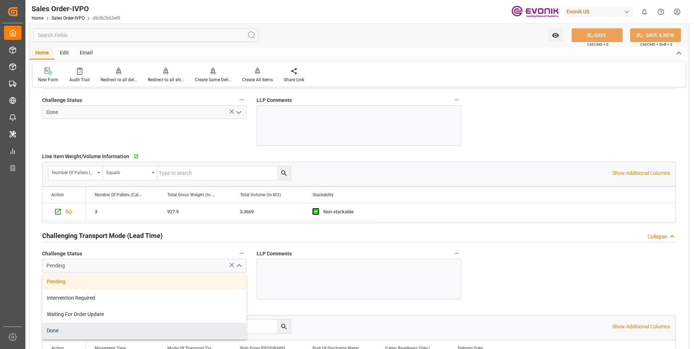
click at [63, 330] on div "Done" at bounding box center [144, 331] width 204 height 16
type input "Done"
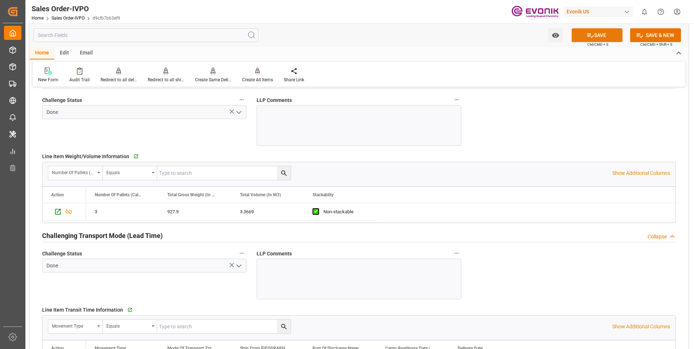
click at [602, 39] on button "SAVE" at bounding box center [596, 35] width 51 height 14
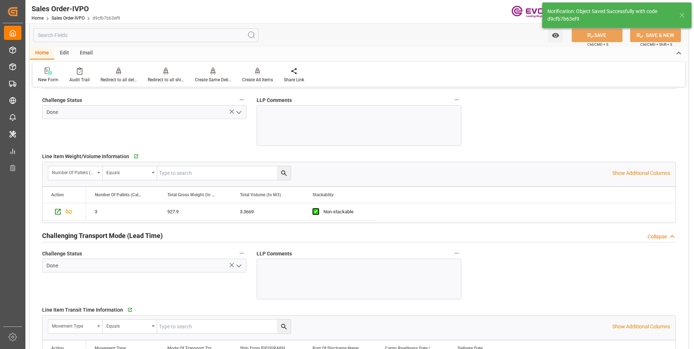
type input "[DATE] 18:58"
type input "No"
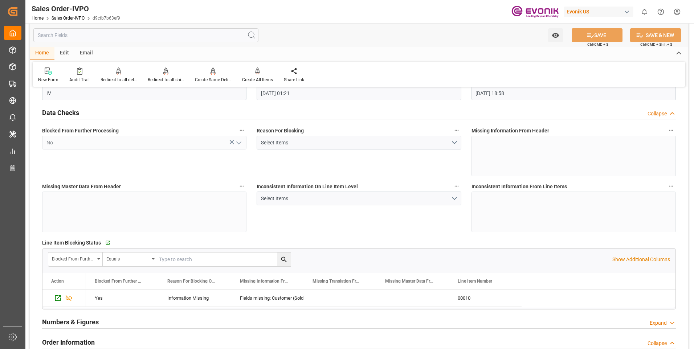
scroll to position [0, 0]
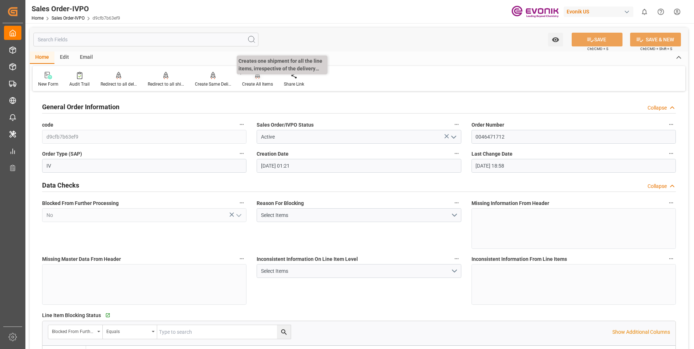
click at [262, 81] on div "Create All Items" at bounding box center [257, 84] width 31 height 7
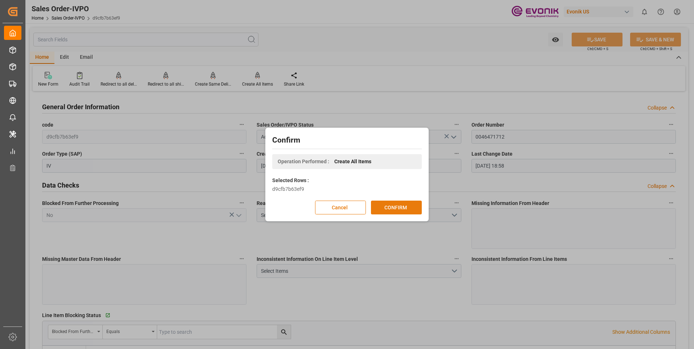
click at [401, 203] on button "CONFIRM" at bounding box center [396, 208] width 51 height 14
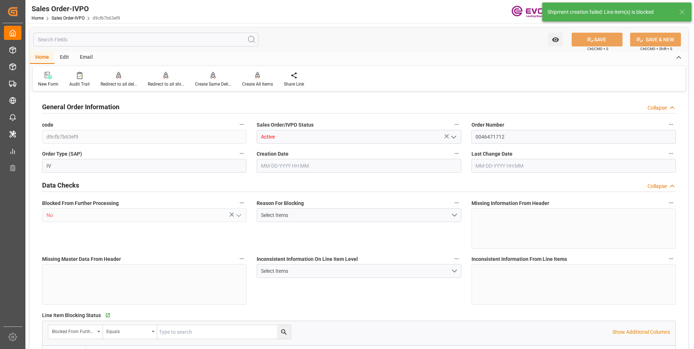
type input "CNSHA"
type input "2820"
type input "1"
type input "981.9"
type input "[DATE] 01:21"
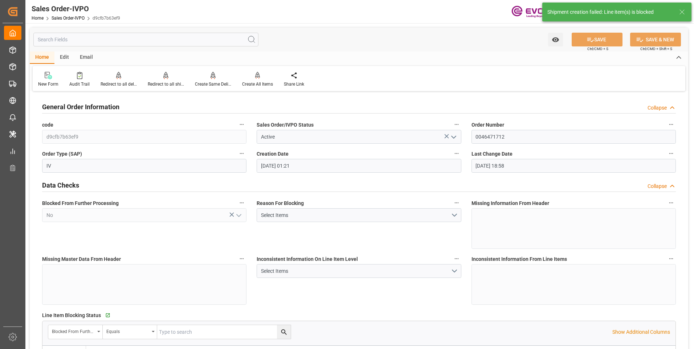
type input "[DATE] 18:58"
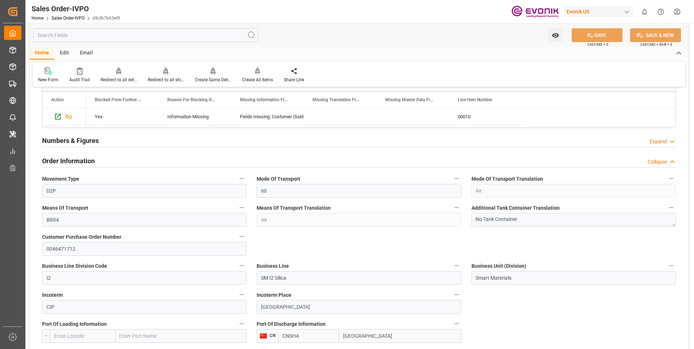
scroll to position [181, 0]
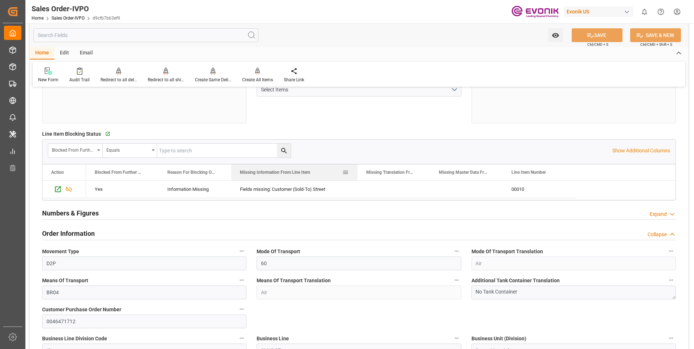
drag, startPoint x: 303, startPoint y: 170, endPoint x: 357, endPoint y: 176, distance: 54.1
click at [357, 176] on div at bounding box center [357, 172] width 3 height 16
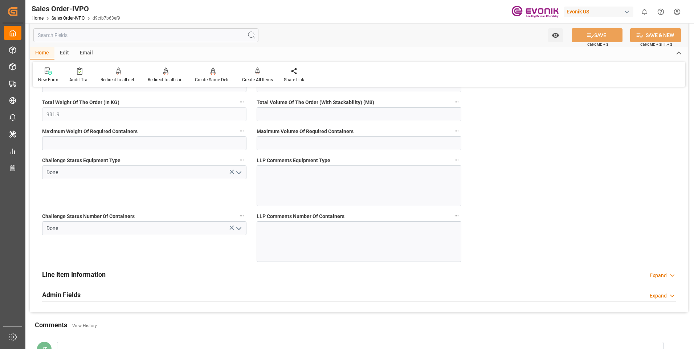
scroll to position [1488, 0]
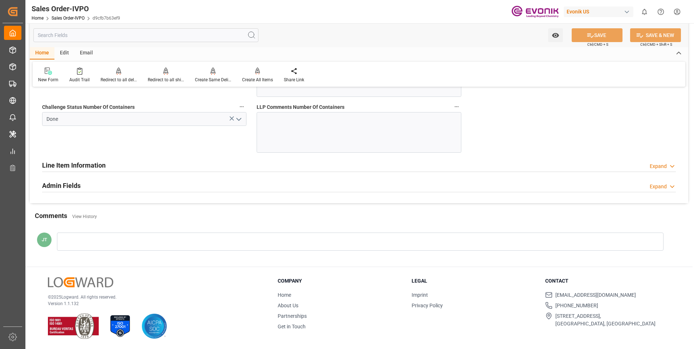
click at [98, 167] on h2 "Line Item Information" at bounding box center [73, 165] width 63 height 10
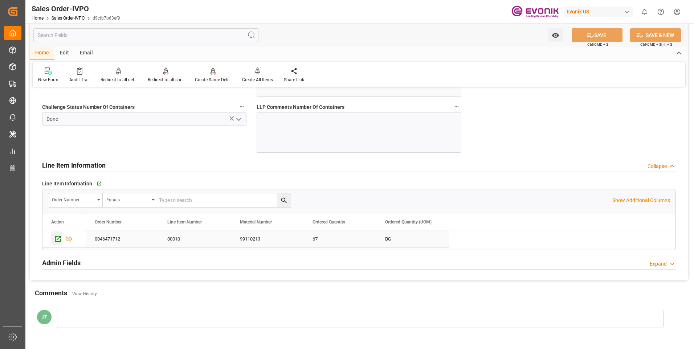
click at [58, 239] on icon "Press SPACE to select this row." at bounding box center [58, 239] width 8 height 8
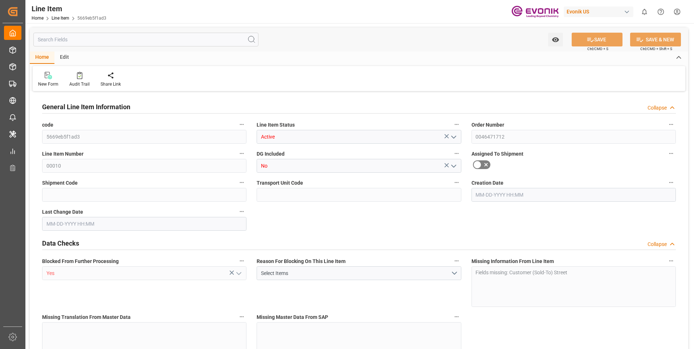
type input "3"
type input "927.9"
type input "900"
type input "3.3669"
type input "67"
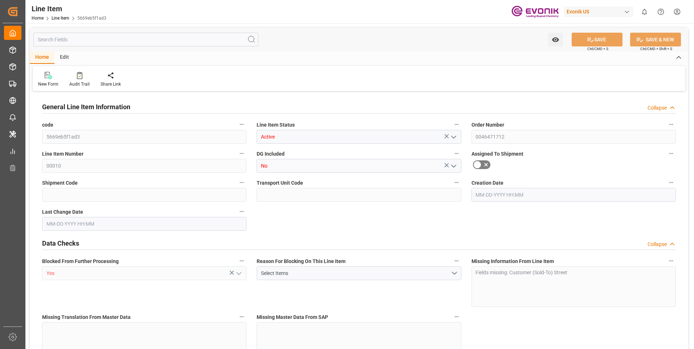
type input "3393"
type input "67"
type input "900"
type input "927.9"
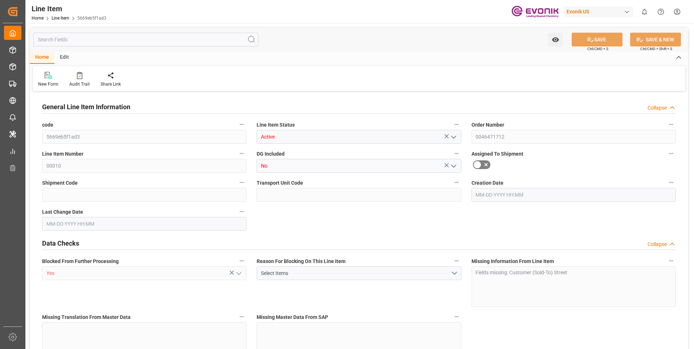
type input "981.9"
type input "900"
type input "3.3669"
type input "3366.9"
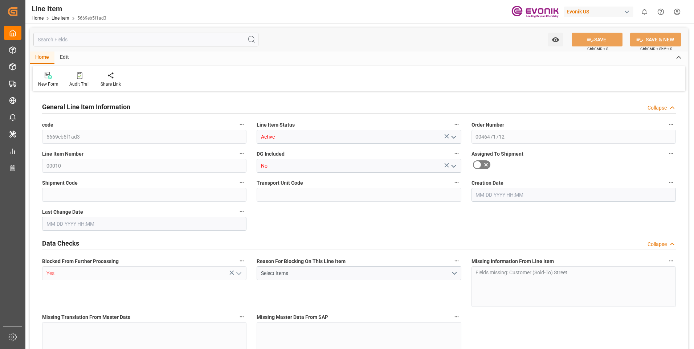
type input "0"
type input "[DATE] 01:21"
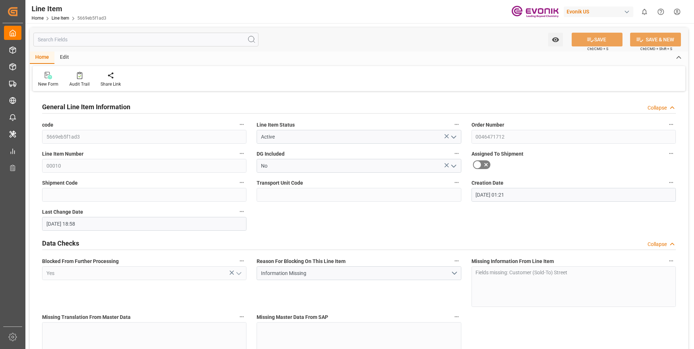
type input "[DATE] 18:58"
type input "[DATE]"
click at [101, 37] on input "text" at bounding box center [145, 40] width 225 height 14
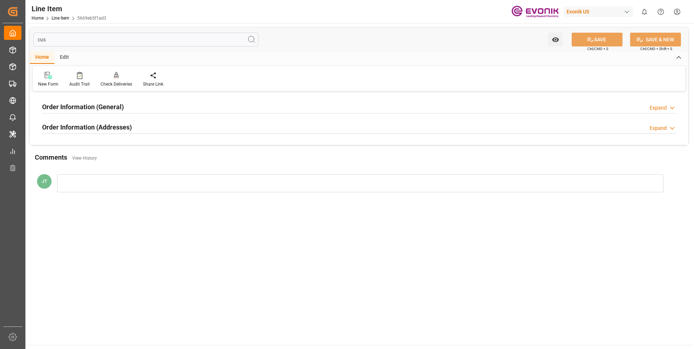
type input "cus"
click at [145, 126] on div "Order Information (Addresses) Expand" at bounding box center [358, 127] width 633 height 14
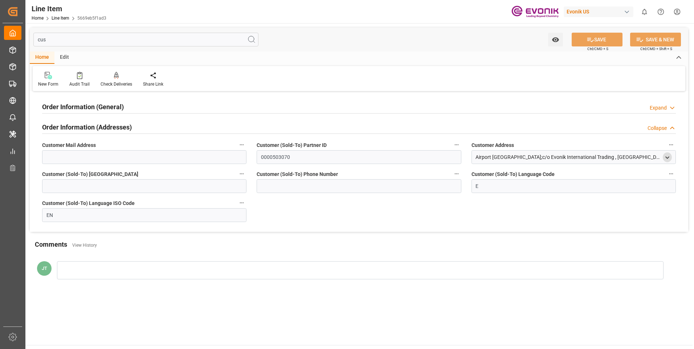
click at [668, 159] on icon "open menu" at bounding box center [667, 158] width 6 height 6
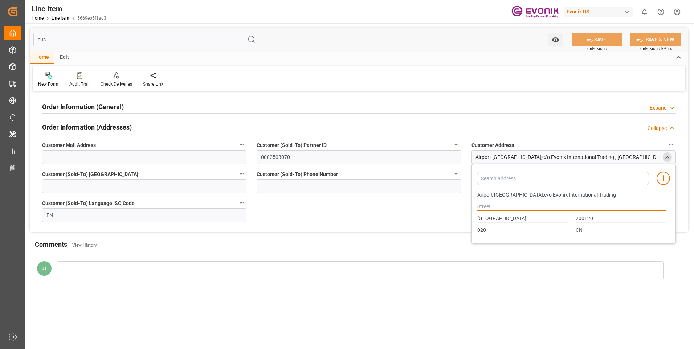
click at [487, 203] on input "text" at bounding box center [571, 207] width 189 height 8
type input "."
click at [607, 37] on button "SAVE" at bounding box center [596, 40] width 51 height 14
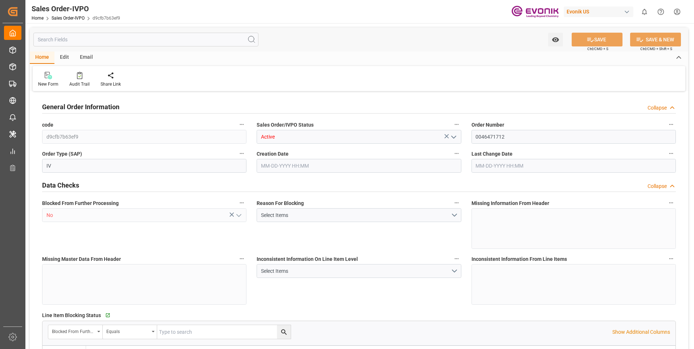
type input "CNSHA"
type input "2820"
type input "1"
type input "981.9"
type input "[DATE] 01:21"
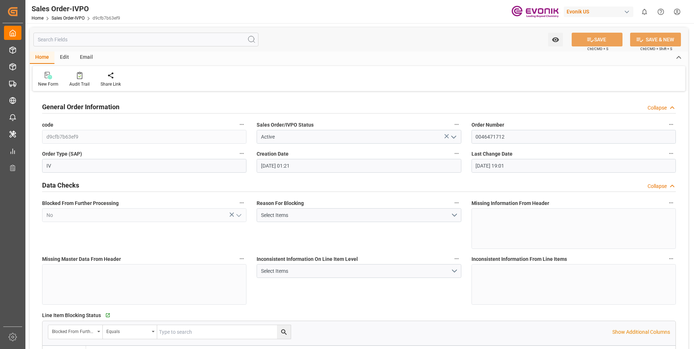
type input "09-18-2025 19:01"
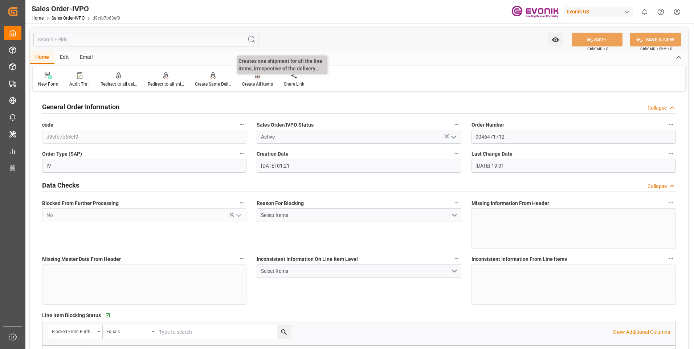
click at [255, 83] on div "Create All Items" at bounding box center [257, 84] width 31 height 7
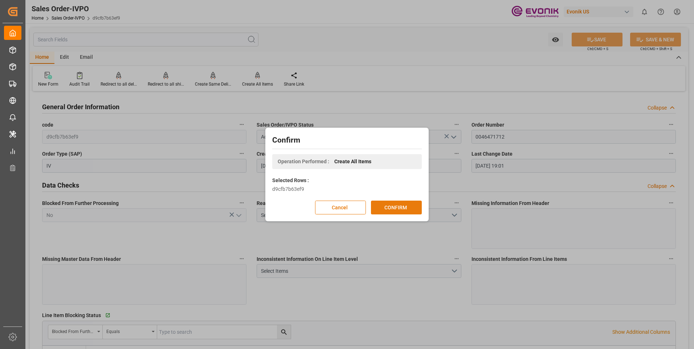
click at [396, 207] on button "CONFIRM" at bounding box center [396, 208] width 51 height 14
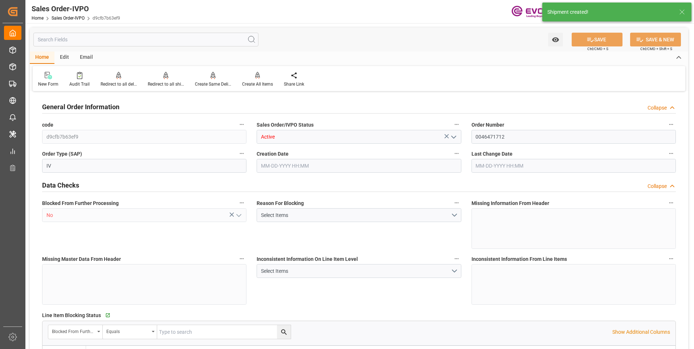
type input "CNSHA"
type input "2820"
type input "1"
type input "981.9"
type input "09-15-2025 01:21"
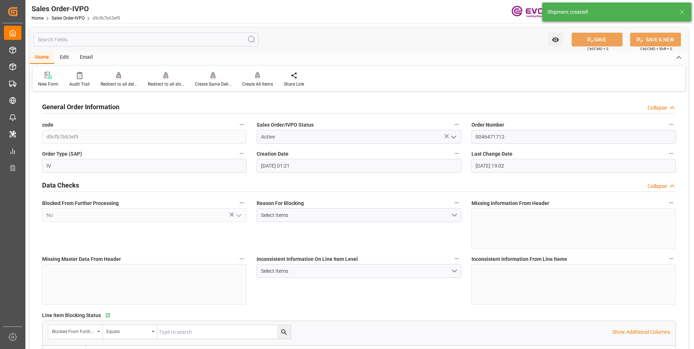
type input "[DATE] 19:02"
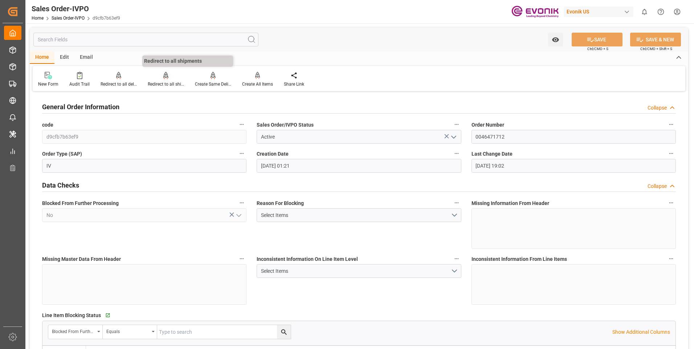
click at [180, 83] on div "Redirect to all shipments" at bounding box center [166, 84] width 36 height 7
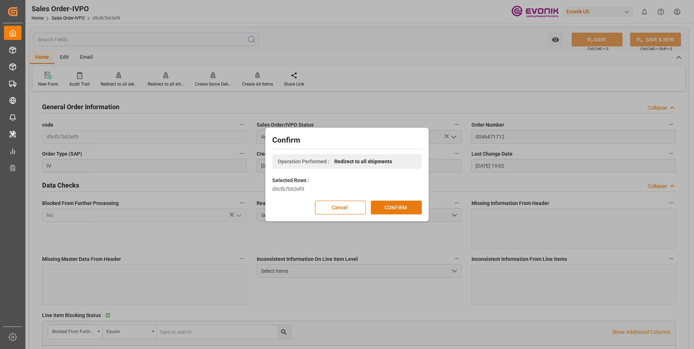
click at [408, 201] on button "CONFIRM" at bounding box center [396, 208] width 51 height 14
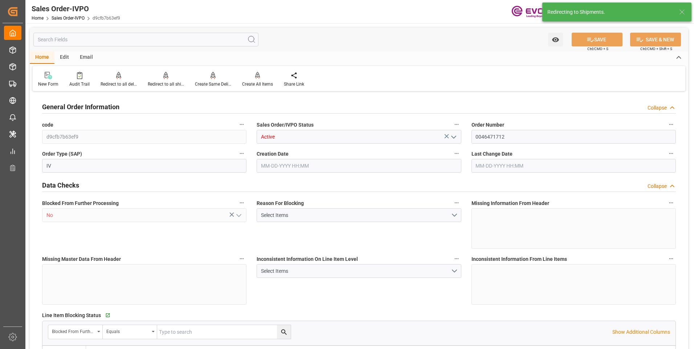
type input "CNSHA"
type input "2820"
type input "1"
type input "981.9"
type input "09-15-2025 01:21"
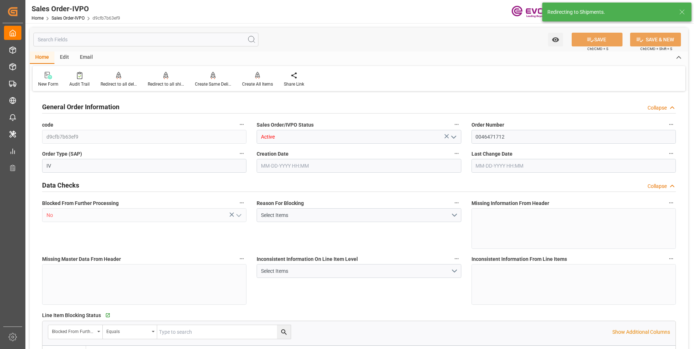
type input "[DATE] 19:02"
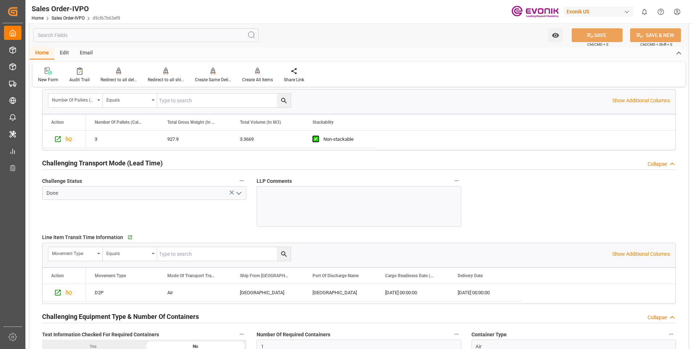
scroll to position [1125, 0]
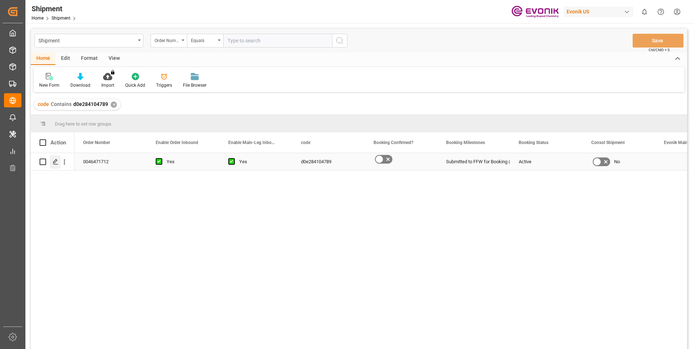
click at [56, 165] on div "Press SPACE to select this row." at bounding box center [55, 161] width 11 height 13
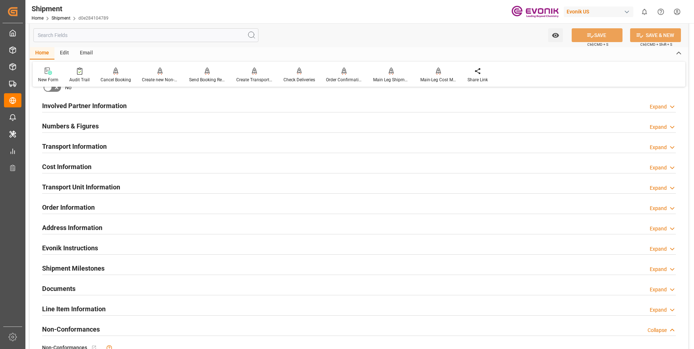
scroll to position [290, 0]
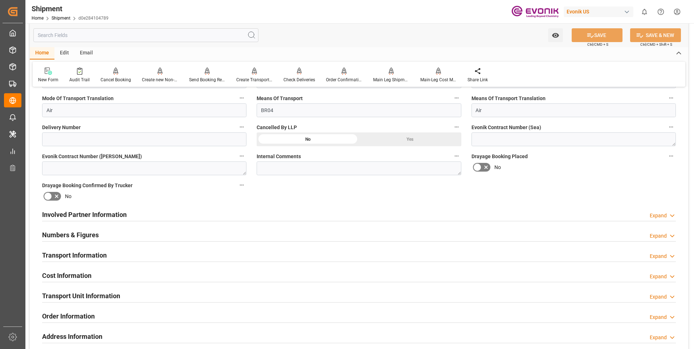
click at [162, 256] on div "Transport Information Expand" at bounding box center [358, 255] width 633 height 14
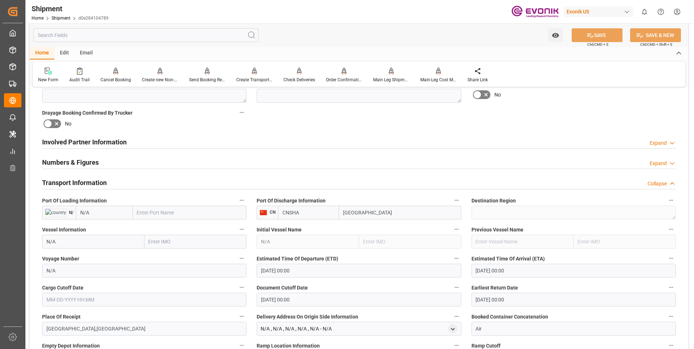
scroll to position [399, 0]
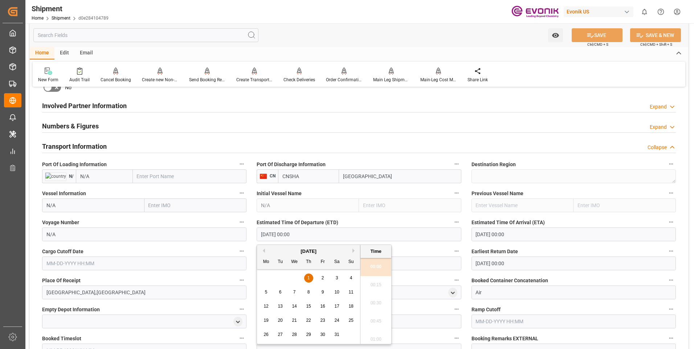
drag, startPoint x: 318, startPoint y: 231, endPoint x: 253, endPoint y: 226, distance: 64.8
click at [253, 226] on div "Estimated Time Of Departure (ETD) 01-01-1970 00:00" at bounding box center [358, 229] width 214 height 29
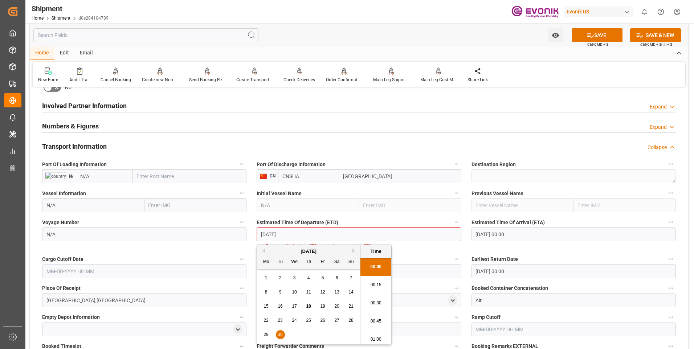
click at [372, 300] on li "00:30" at bounding box center [375, 303] width 31 height 18
type input "09-30-2025 00:30"
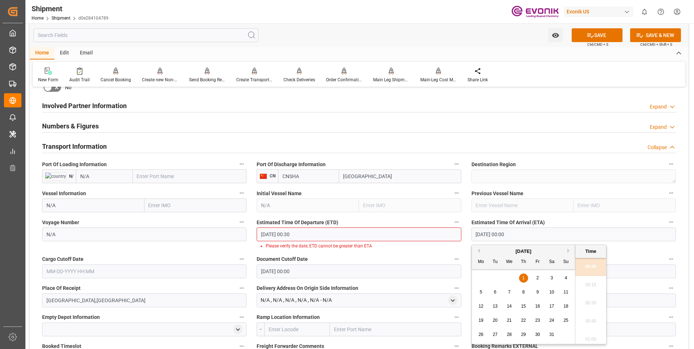
drag, startPoint x: 526, startPoint y: 235, endPoint x: 461, endPoint y: 235, distance: 64.9
click at [461, 235] on div "Booking Confirmation Milestone Bar Collapse Submitted to FFW for Booking (Pendi…" at bounding box center [359, 188] width 658 height 988
drag, startPoint x: 592, startPoint y: 300, endPoint x: 566, endPoint y: 282, distance: 31.5
click at [591, 300] on li "00:30" at bounding box center [590, 303] width 31 height 18
type input "10-08-2025 00:30"
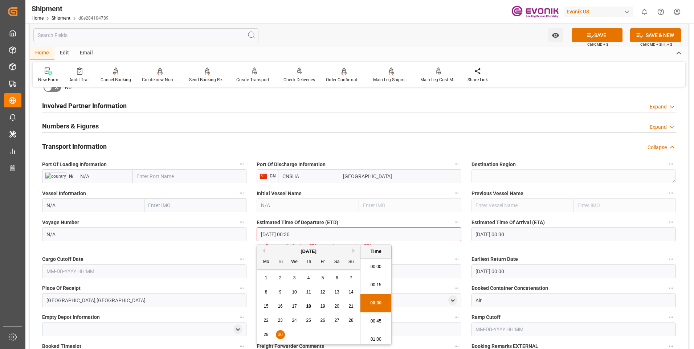
scroll to position [3, 0]
drag, startPoint x: 305, startPoint y: 234, endPoint x: 230, endPoint y: 227, distance: 75.4
click at [230, 227] on div "Booking Confirmation Milestone Bar Collapse Submitted to FFW for Booking (Pendi…" at bounding box center [359, 188] width 658 height 988
click at [111, 270] on div "Cargo Cutoff Date" at bounding box center [144, 266] width 214 height 29
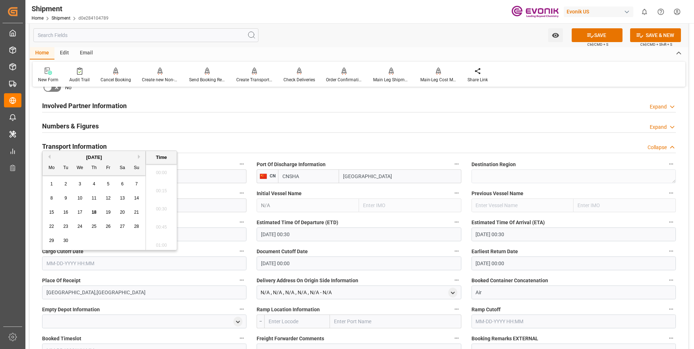
scroll to position [1073, 0]
paste input "09-30-2025 00:30"
type input "09-30-2025 00:30"
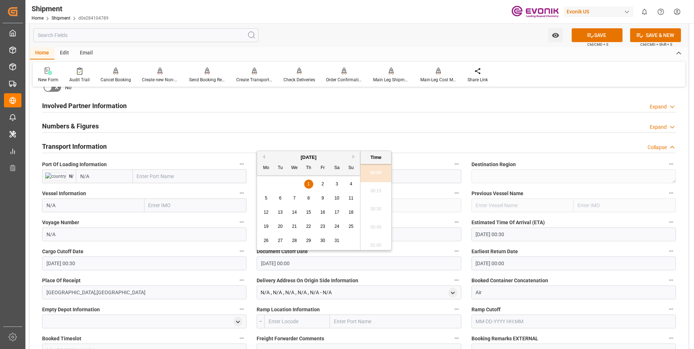
drag, startPoint x: 305, startPoint y: 263, endPoint x: 207, endPoint y: 251, distance: 98.7
click at [207, 251] on div "Booking Confirmation Milestone Bar Collapse Submitted to FFW for Booking (Pendi…" at bounding box center [359, 184] width 658 height 980
paste input "9-30-2025 00:3"
type input "09-30-2025 00:30"
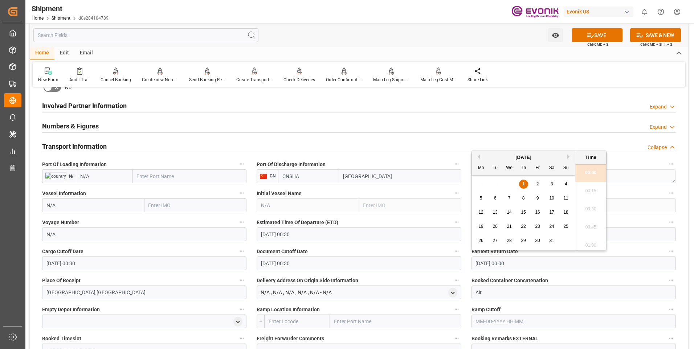
click at [520, 261] on input "[DATE] 00:00" at bounding box center [573, 263] width 204 height 14
drag, startPoint x: 526, startPoint y: 263, endPoint x: 442, endPoint y: 240, distance: 86.8
click at [442, 240] on div "Booking Confirmation Milestone Bar Collapse Submitted to FFW for Booking (Pendi…" at bounding box center [359, 184] width 658 height 980
paste input "9-30-2025 00:3"
type input "09-30-2025 00:30"
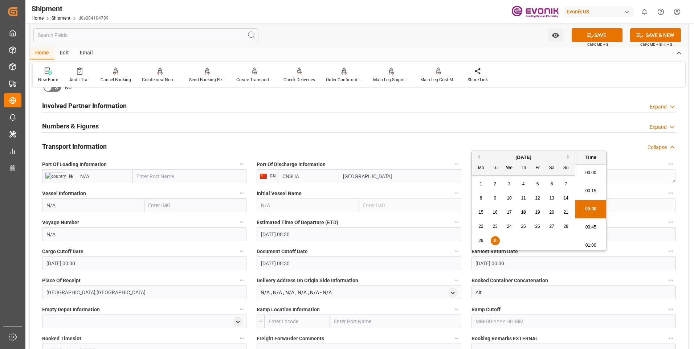
click at [594, 203] on li "00:30" at bounding box center [590, 209] width 31 height 18
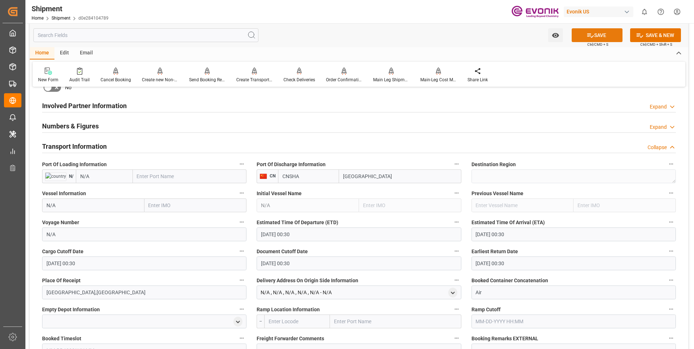
click at [593, 34] on button "SAVE" at bounding box center [596, 35] width 51 height 14
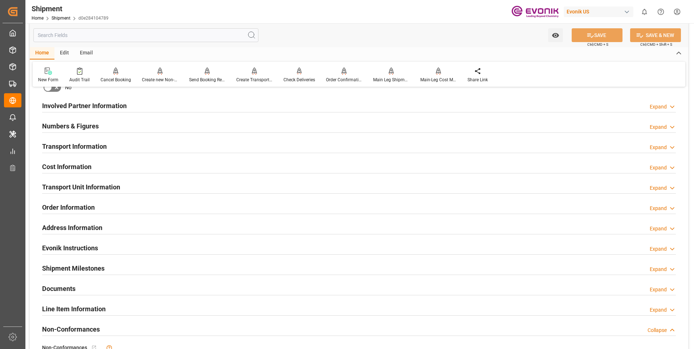
click at [216, 145] on div "Transport Information Expand" at bounding box center [358, 146] width 633 height 14
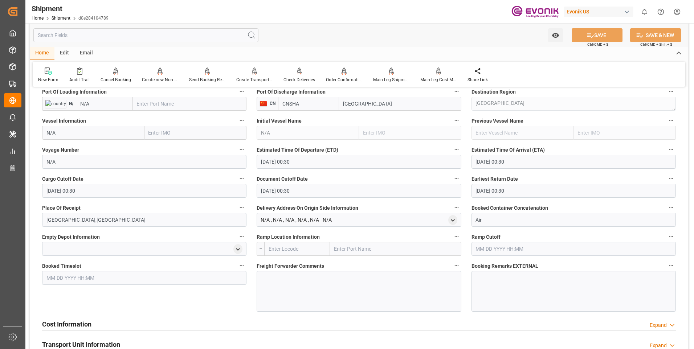
scroll to position [508, 0]
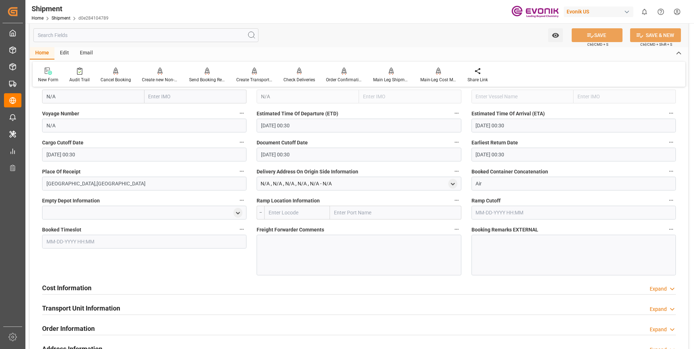
click at [165, 288] on div "Cost Information Expand" at bounding box center [358, 287] width 633 height 14
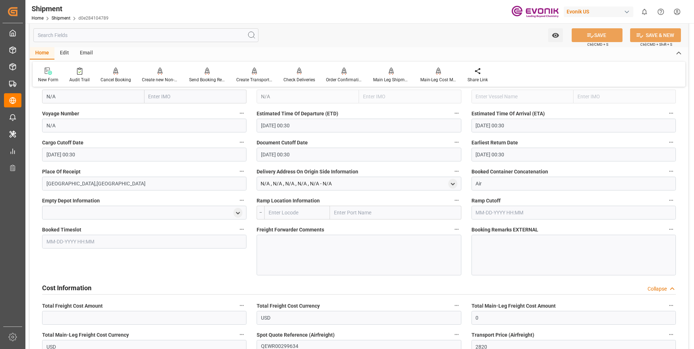
scroll to position [580, 0]
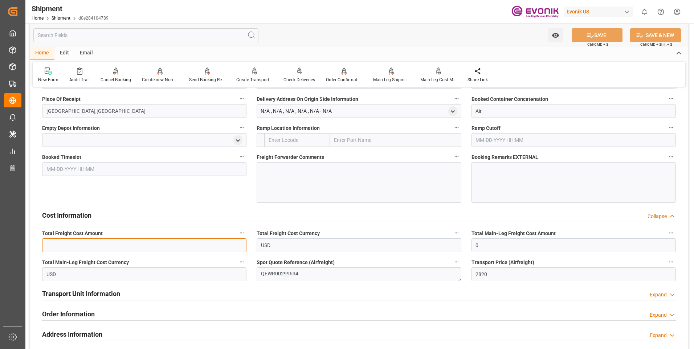
click at [65, 245] on input "text" at bounding box center [144, 245] width 204 height 14
type input "2820"
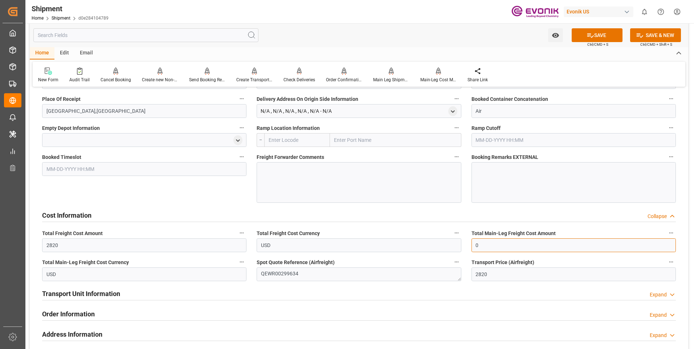
drag, startPoint x: 491, startPoint y: 245, endPoint x: 457, endPoint y: 245, distance: 34.1
click at [457, 245] on div "Booking Confirmation Milestone Bar Collapse Submitted to FFW for Booking (Pendi…" at bounding box center [359, 32] width 658 height 1038
type input "2820"
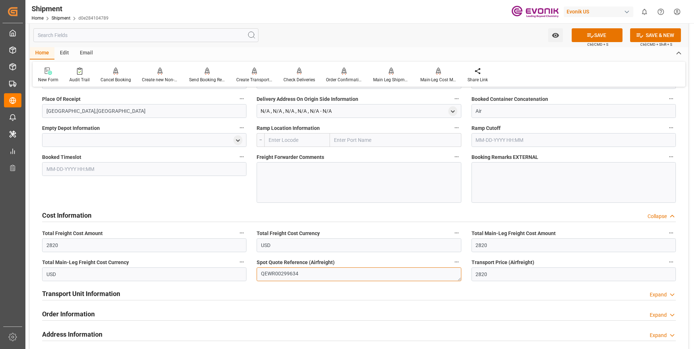
click at [271, 275] on textarea "QEWR00299634" at bounding box center [358, 274] width 204 height 14
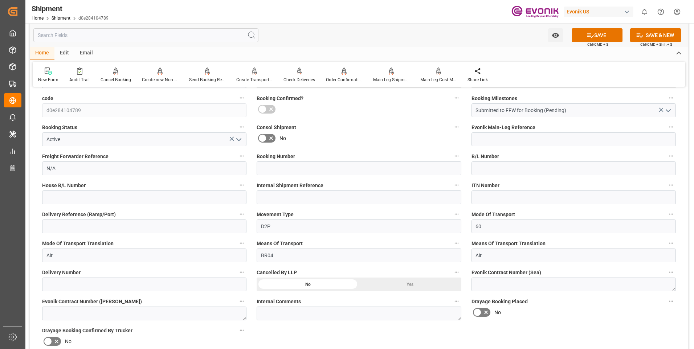
scroll to position [73, 0]
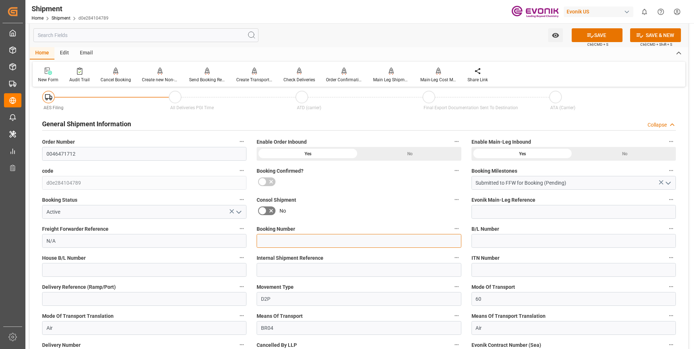
click at [284, 238] on input at bounding box center [358, 241] width 204 height 14
paste input "QEWR00299634"
type input "QEWR00299634"
click at [596, 34] on button "SAVE" at bounding box center [596, 35] width 51 height 14
click at [334, 14] on div "Shipment Home Shipment d0e284104789 Evonik US 0 Notifications Only show unread …" at bounding box center [356, 11] width 673 height 23
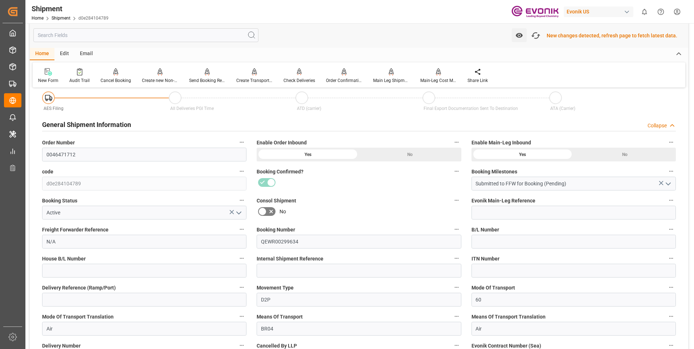
scroll to position [73, 0]
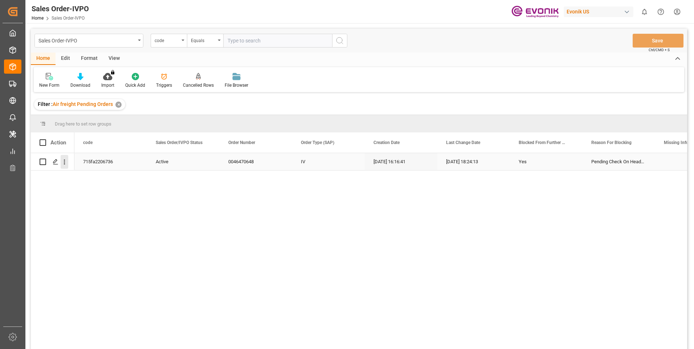
click at [67, 160] on icon "open menu" at bounding box center [65, 162] width 8 height 8
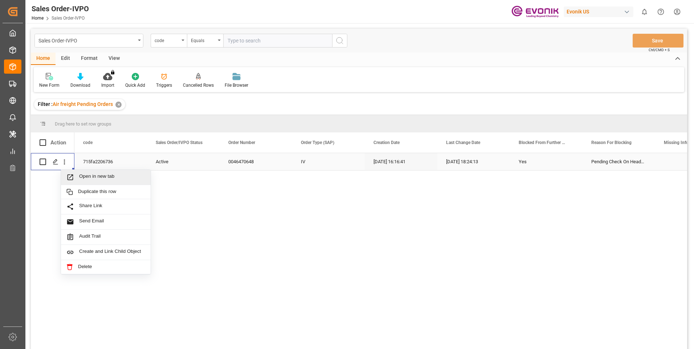
click at [83, 180] on span "Open in new tab" at bounding box center [112, 177] width 66 height 8
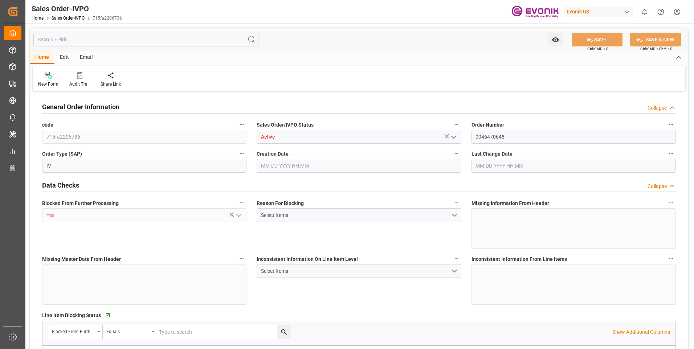
type input "CNSHA"
type input "821.8"
type input "1"
type input "93.7"
type input "08-28-2025 16:16"
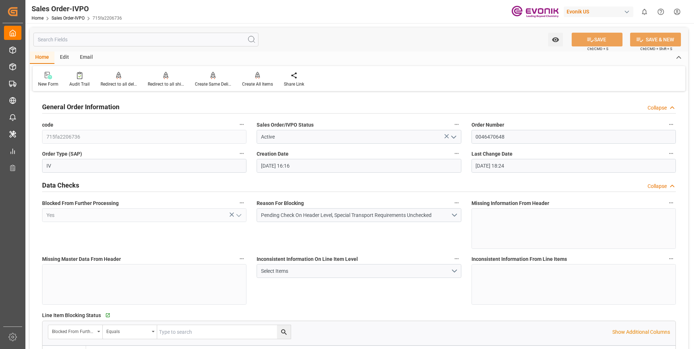
type input "08-28-2025 18:24"
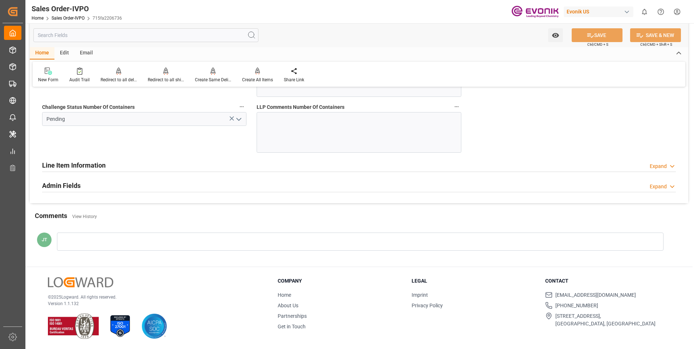
scroll to position [1379, 0]
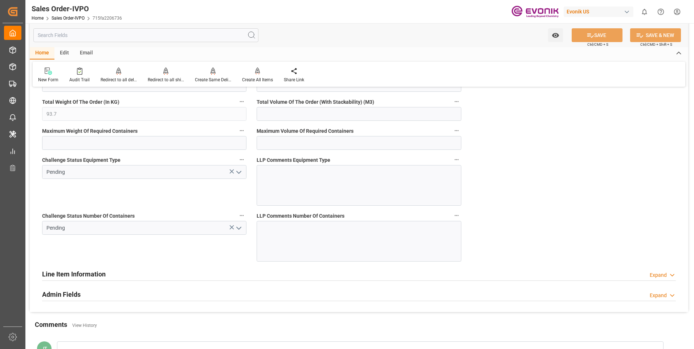
click at [235, 226] on icon "open menu" at bounding box center [238, 228] width 9 height 9
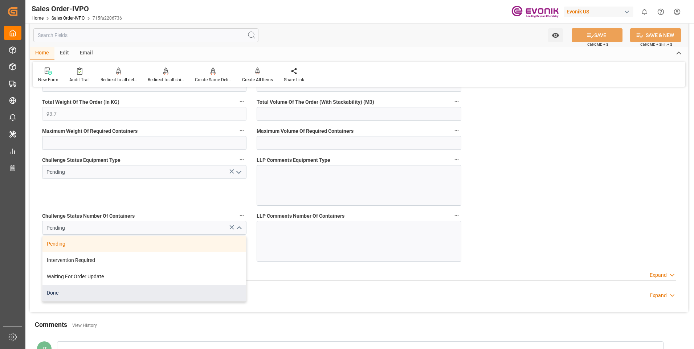
click at [92, 288] on div "Done" at bounding box center [144, 293] width 204 height 16
type input "Done"
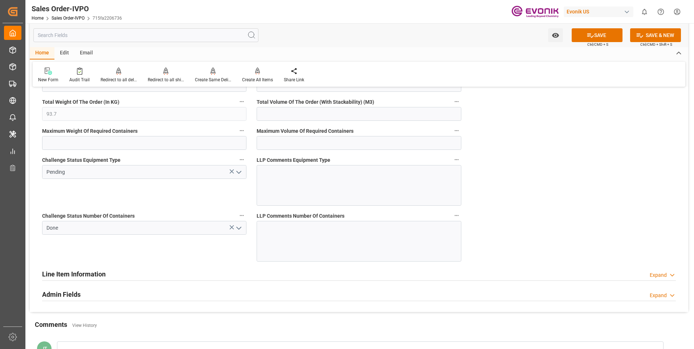
click at [243, 169] on icon "open menu" at bounding box center [238, 172] width 9 height 9
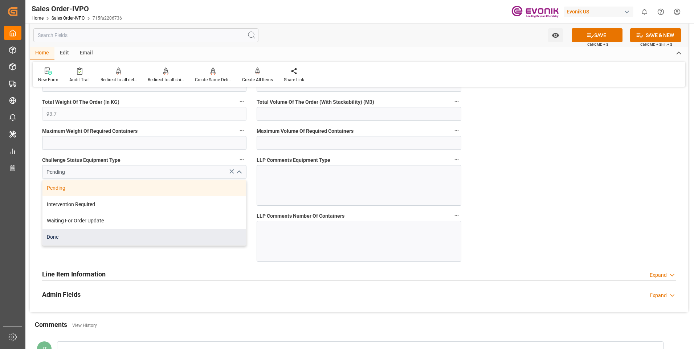
click at [117, 244] on div "Done" at bounding box center [144, 237] width 204 height 16
type input "Done"
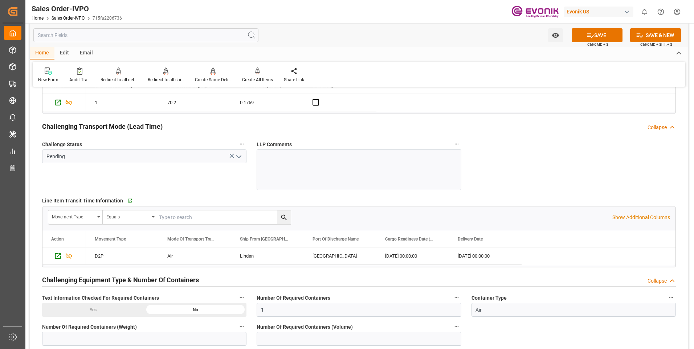
scroll to position [1089, 0]
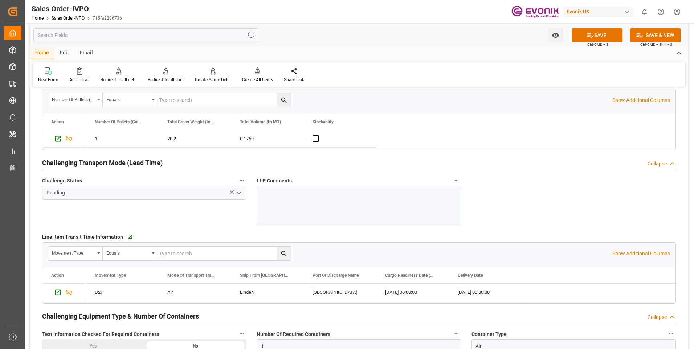
click at [240, 192] on icon "open menu" at bounding box center [238, 193] width 9 height 9
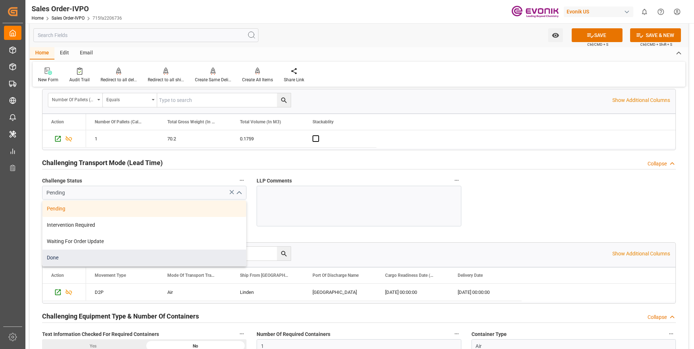
click at [121, 263] on div "Done" at bounding box center [144, 258] width 204 height 16
type input "Done"
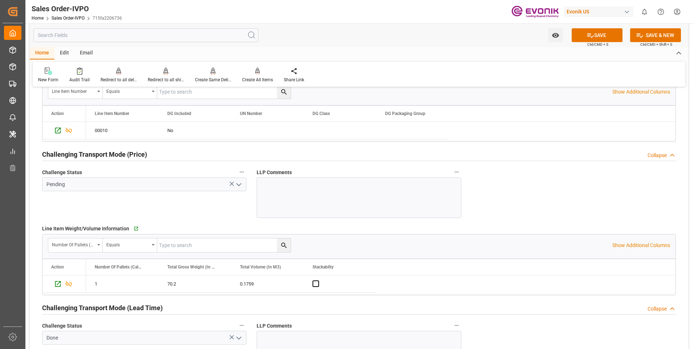
scroll to position [907, 0]
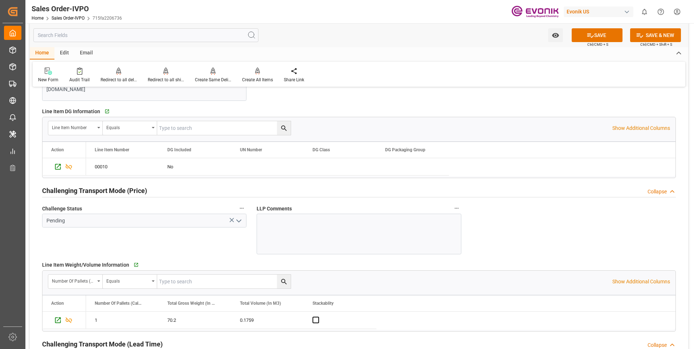
click at [235, 219] on icon "open menu" at bounding box center [238, 221] width 9 height 9
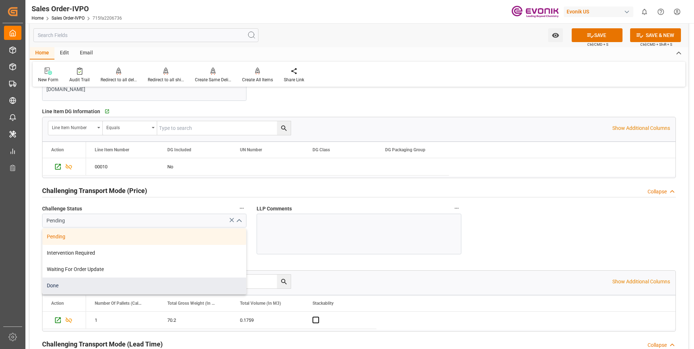
click at [72, 286] on div "Done" at bounding box center [144, 286] width 204 height 16
type input "Done"
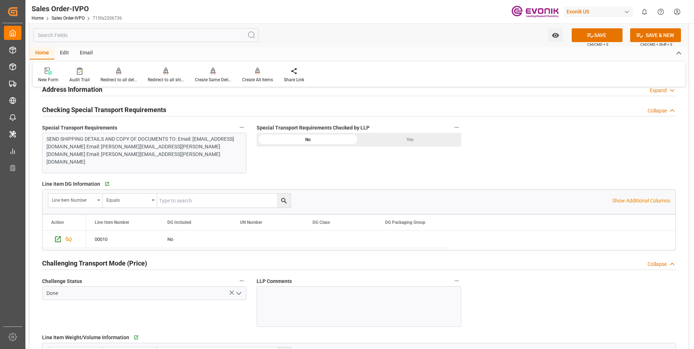
scroll to position [798, 0]
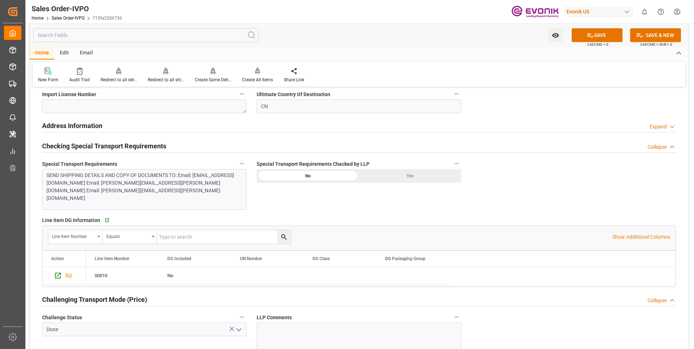
click at [401, 173] on div "Yes" at bounding box center [410, 176] width 102 height 14
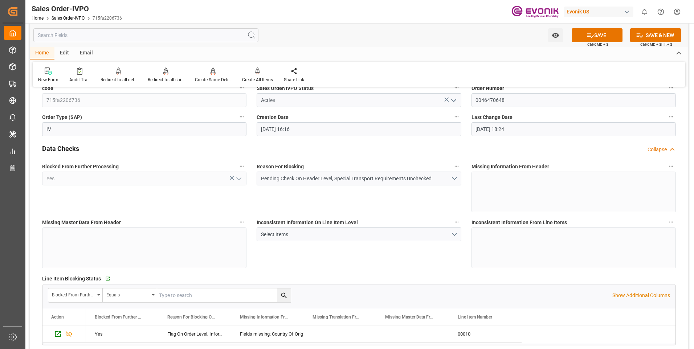
scroll to position [0, 0]
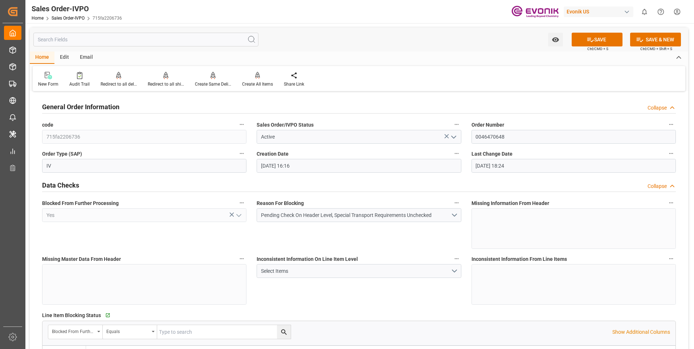
click at [592, 31] on div "Watch Option SAVE Ctrl/CMD + S SAVE & NEW Ctrl/CMD + Shift + S" at bounding box center [359, 40] width 658 height 24
click at [593, 36] on button "SAVE" at bounding box center [596, 40] width 51 height 14
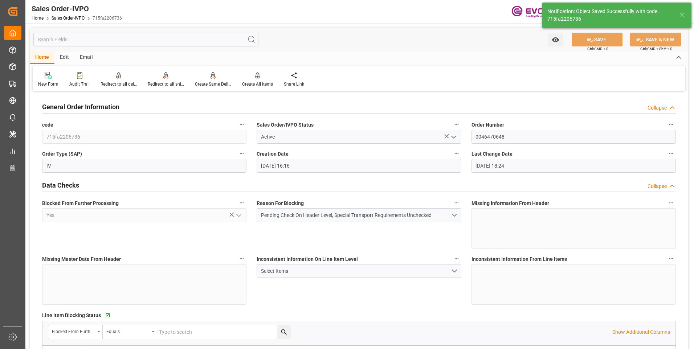
type input "09-18-2025 19:26"
type input "No"
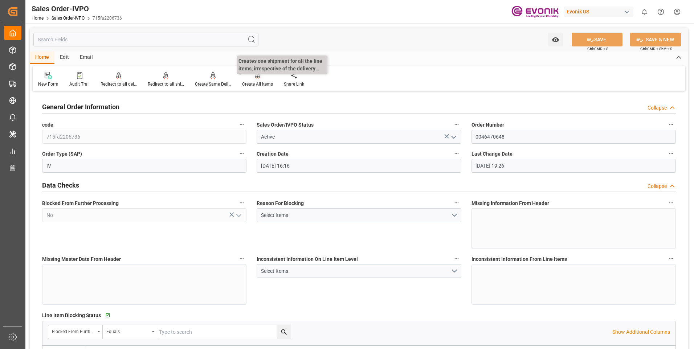
click at [250, 85] on div "Create All Items" at bounding box center [257, 84] width 31 height 7
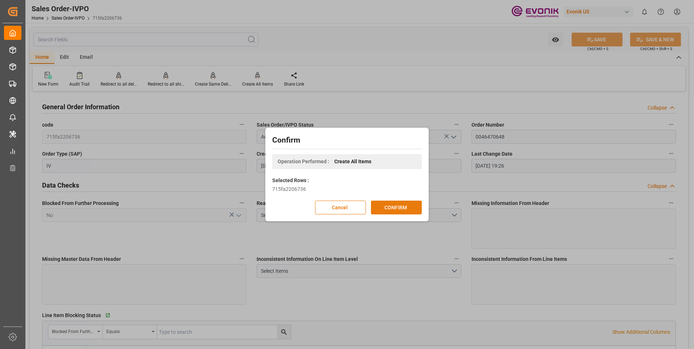
click at [385, 207] on button "CONFIRM" at bounding box center [396, 208] width 51 height 14
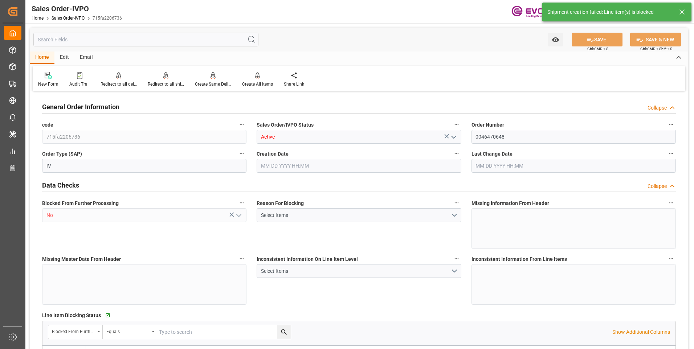
type input "CNSHA"
type input "821.8"
type input "1"
type input "93.7"
type input "08-28-2025 16:16"
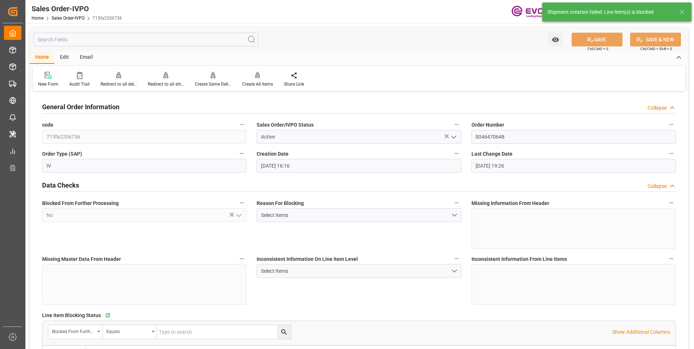
type input "09-18-2025 19:26"
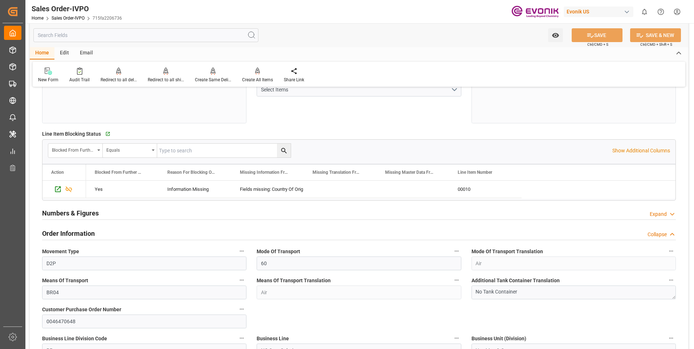
scroll to position [145, 0]
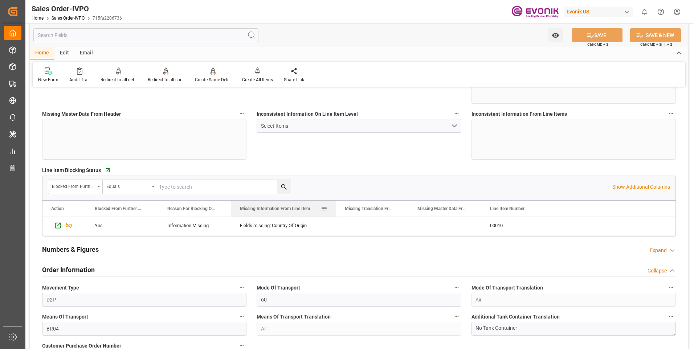
drag, startPoint x: 303, startPoint y: 209, endPoint x: 335, endPoint y: 211, distance: 32.3
click at [335, 211] on div at bounding box center [335, 209] width 3 height 16
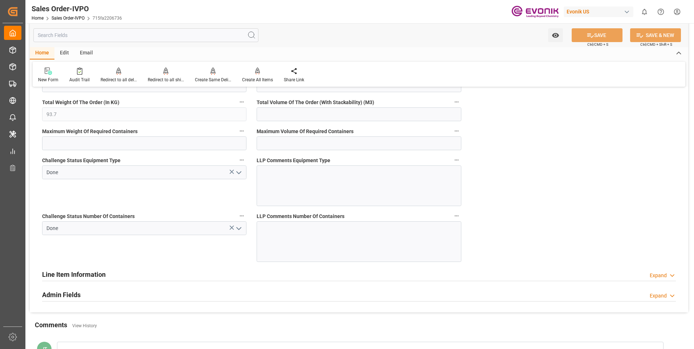
scroll to position [1415, 0]
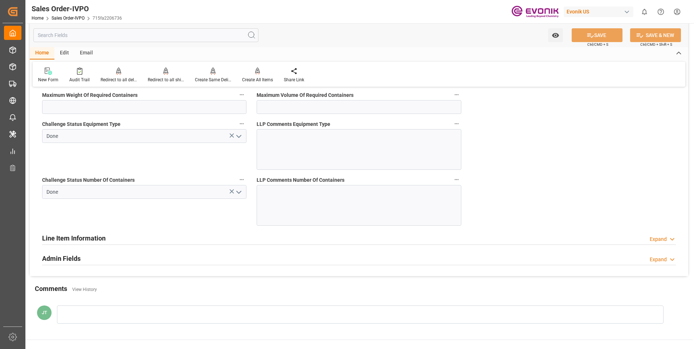
click at [92, 239] on h2 "Line Item Information" at bounding box center [73, 238] width 63 height 10
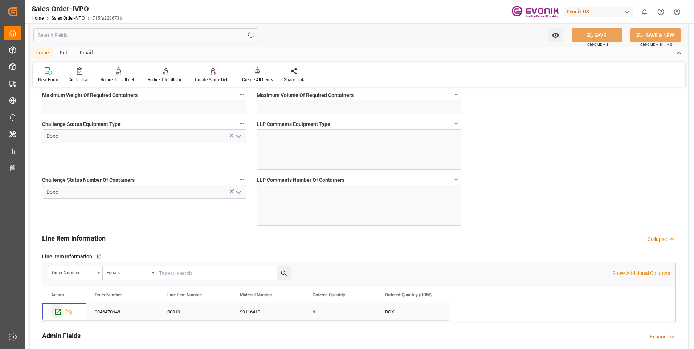
click at [57, 309] on icon "Press SPACE to select this row." at bounding box center [58, 312] width 6 height 6
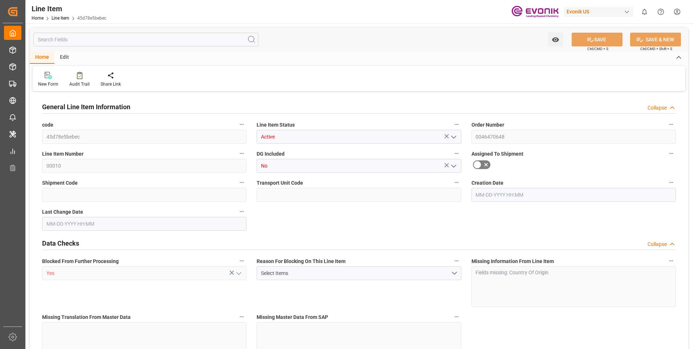
type input "1"
type input "70.2"
type input "66"
type input "0.1759"
type input "6"
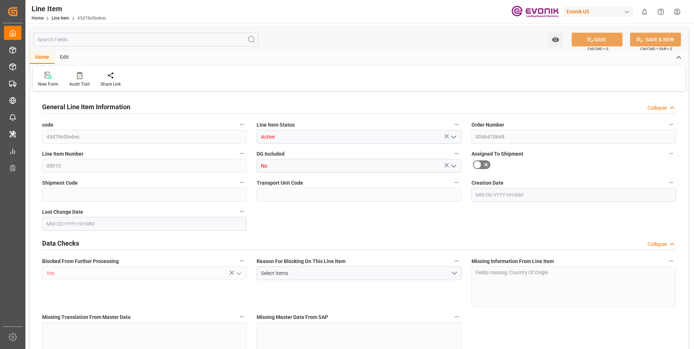
type input "3252.48"
type input "6"
type input "70.2"
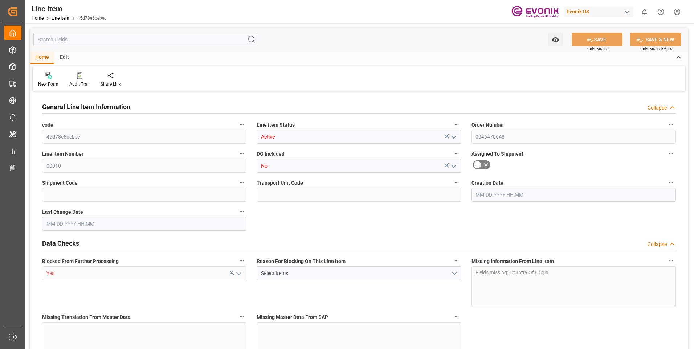
type input "93.7"
type input "66"
type input "0.1759"
type input "175.878"
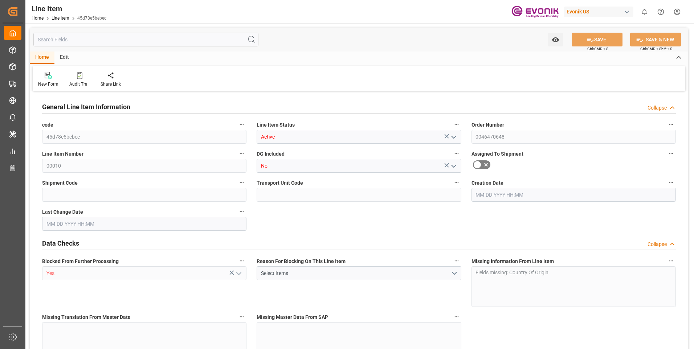
type input "0"
type input "[DATE] 16:16"
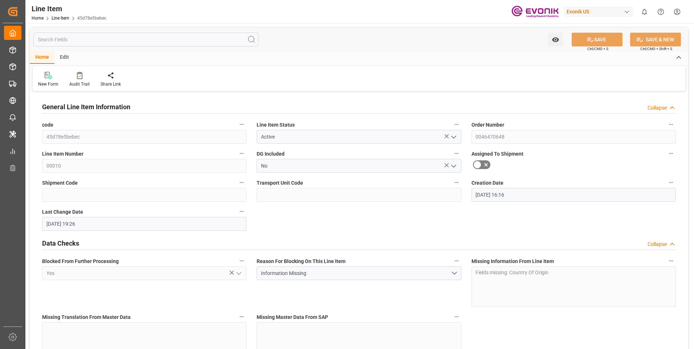
type input "[DATE] 19:26"
type input "[DATE]"
click at [74, 41] on input "text" at bounding box center [145, 40] width 225 height 14
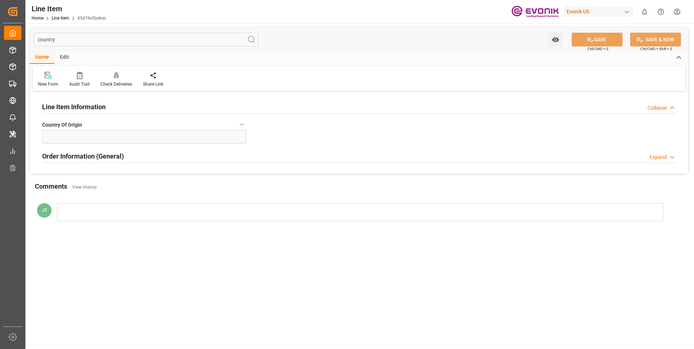
type input "country"
click at [241, 123] on icon "button" at bounding box center [242, 125] width 6 height 6
click at [165, 136] on div at bounding box center [347, 174] width 694 height 349
click at [66, 141] on input at bounding box center [144, 137] width 204 height 14
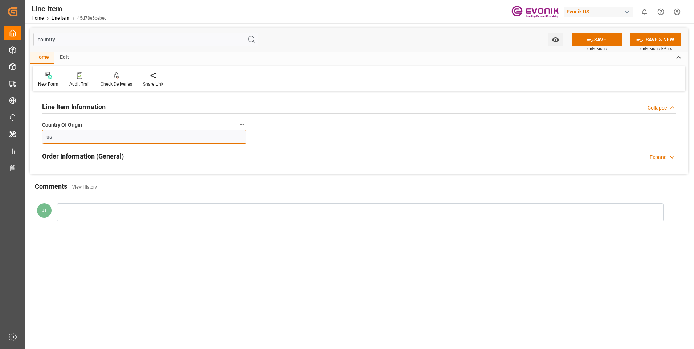
type input "u"
type input "[GEOGRAPHIC_DATA]"
click at [601, 45] on button "SAVE" at bounding box center [596, 40] width 51 height 14
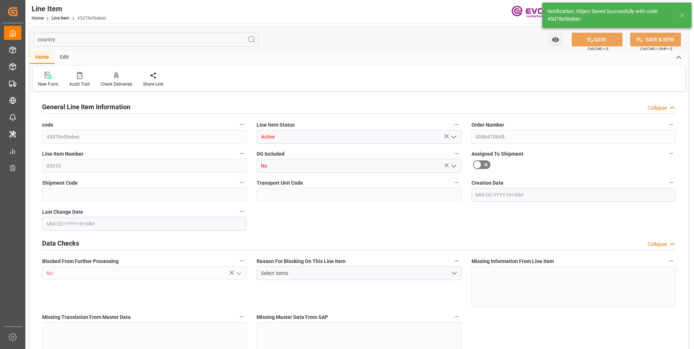
type input "1"
type input "70.2"
type input "66"
type input "0.1759"
type input "6"
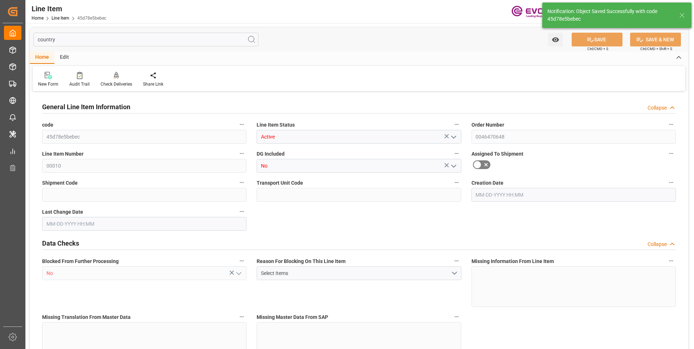
type input "3252.48"
type input "6"
type input "70.2"
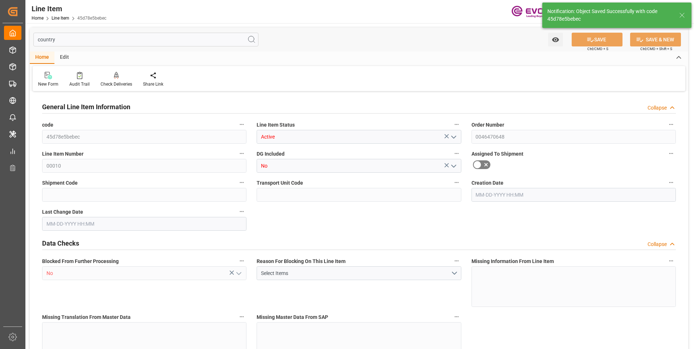
type input "93.7"
type input "66"
type input "0.1759"
type input "175.878"
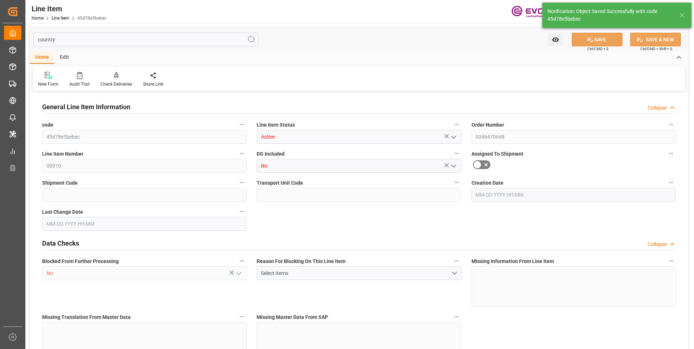
type input "0"
type input "[DATE] 16:16"
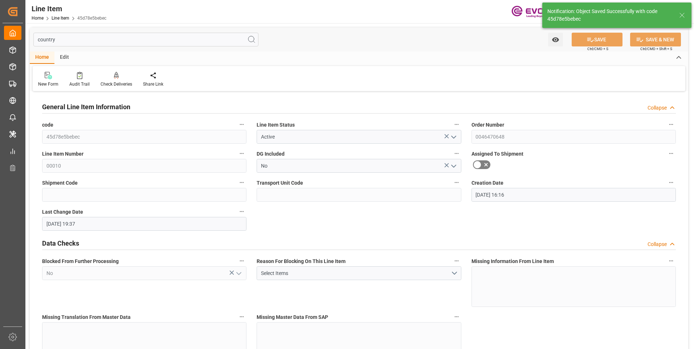
type input "[DATE] 19:37"
type input "[DATE]"
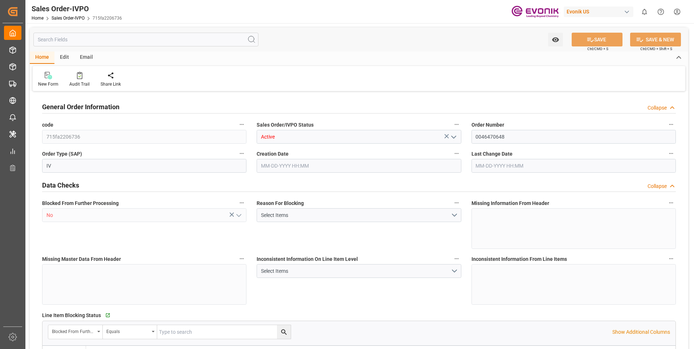
type input "CNSHA"
type input "821.8"
type input "1"
type input "93.7"
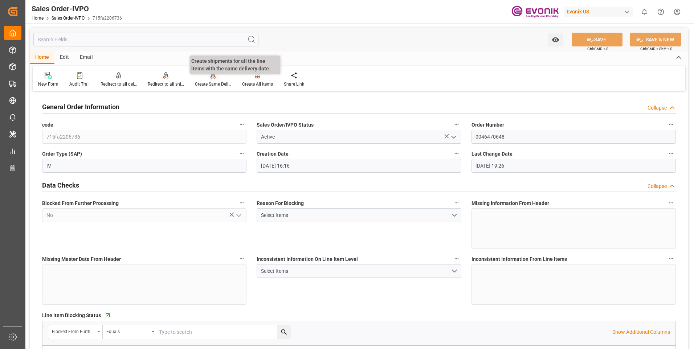
type input "[DATE] 16:16"
type input "[DATE] 19:26"
click at [247, 82] on div "Create All Items" at bounding box center [257, 84] width 31 height 7
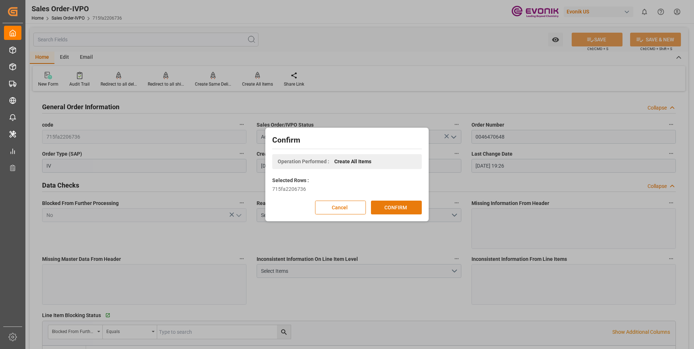
click at [394, 208] on button "CONFIRM" at bounding box center [396, 208] width 51 height 14
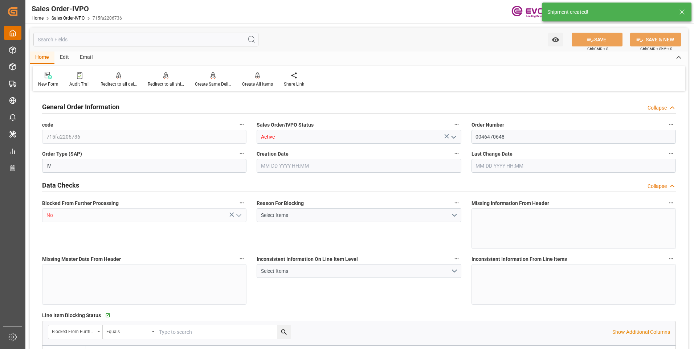
type input "CNSHA"
type input "821.8"
type input "1"
type input "93.7"
type input "[DATE] 16:16"
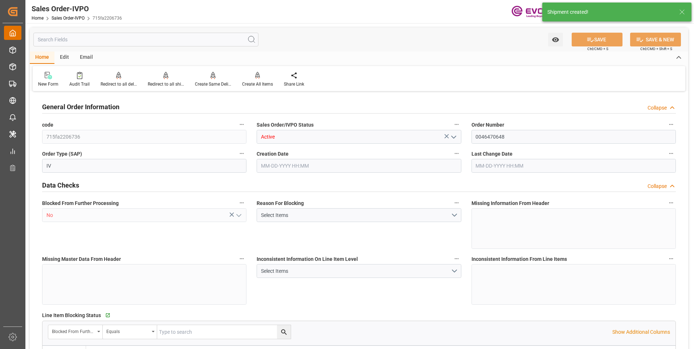
type input "[DATE] 19:37"
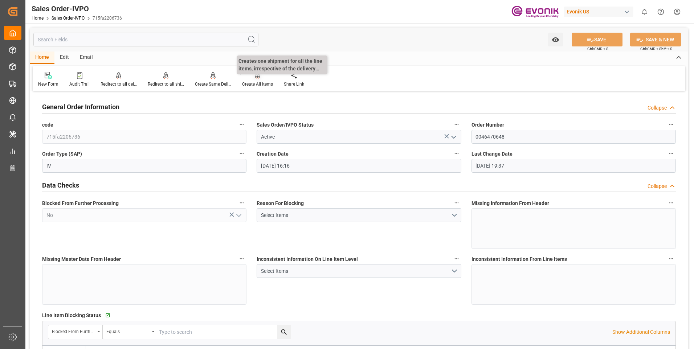
click at [255, 83] on div "Create All Items" at bounding box center [257, 84] width 31 height 7
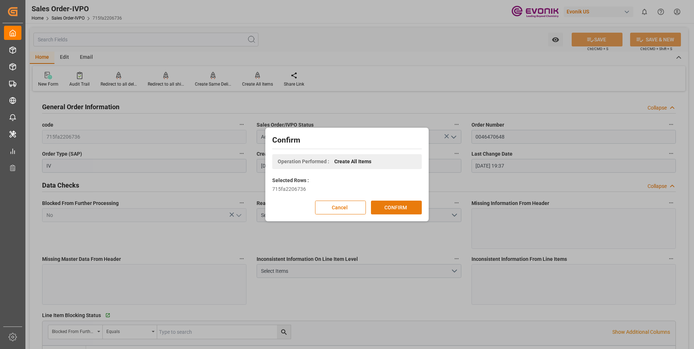
click at [387, 207] on button "CONFIRM" at bounding box center [396, 208] width 51 height 14
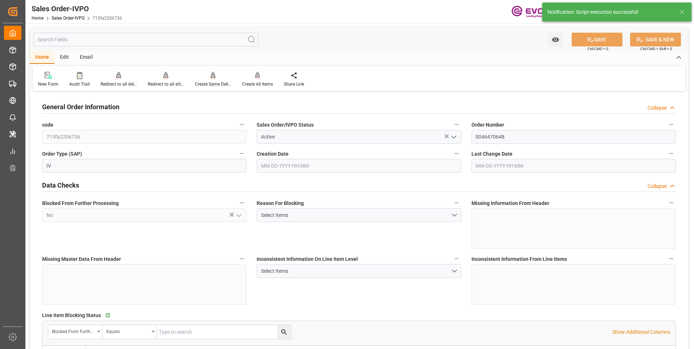
type input "[DATE] 16:16"
type input "[DATE] 19:37"
click at [159, 86] on div "Redirect to all shipments" at bounding box center [166, 84] width 36 height 7
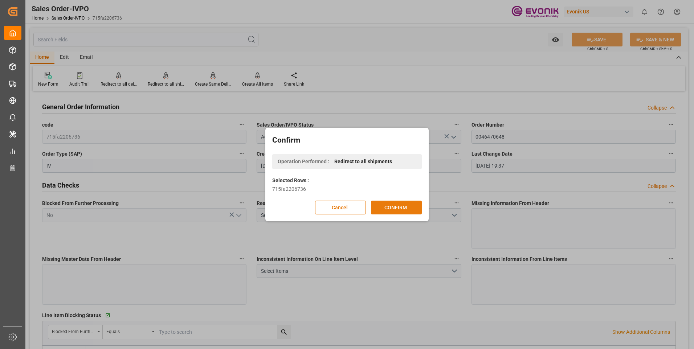
click at [402, 207] on button "CONFIRM" at bounding box center [396, 208] width 51 height 14
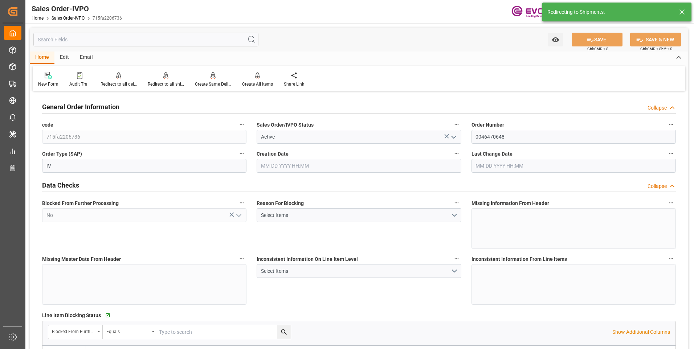
type input "[DATE] 16:16"
type input "[DATE] 19:37"
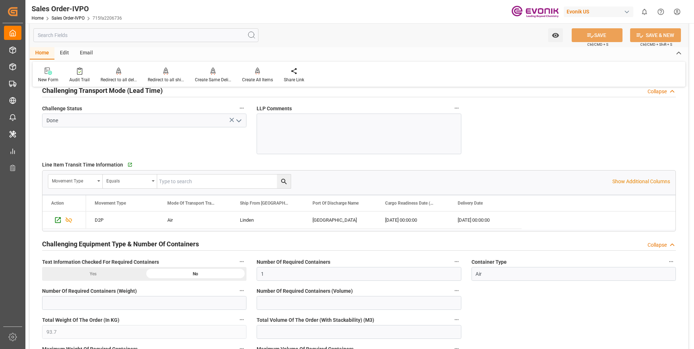
scroll to position [1197, 0]
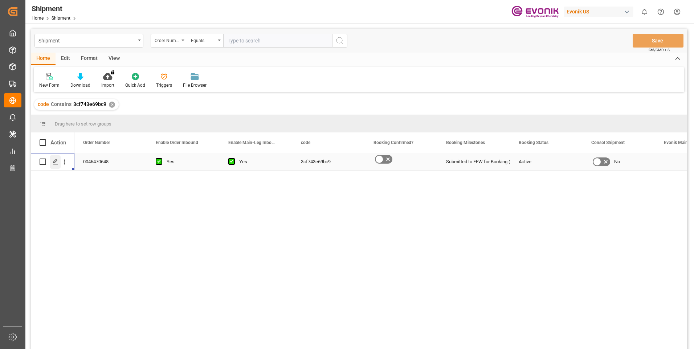
click at [54, 163] on polygon "Press SPACE to select this row." at bounding box center [55, 162] width 4 height 4
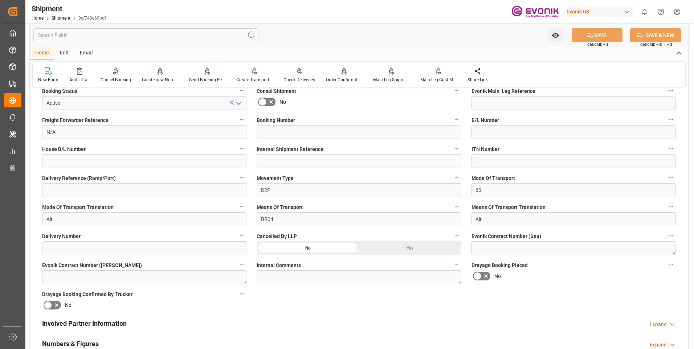
scroll to position [218, 0]
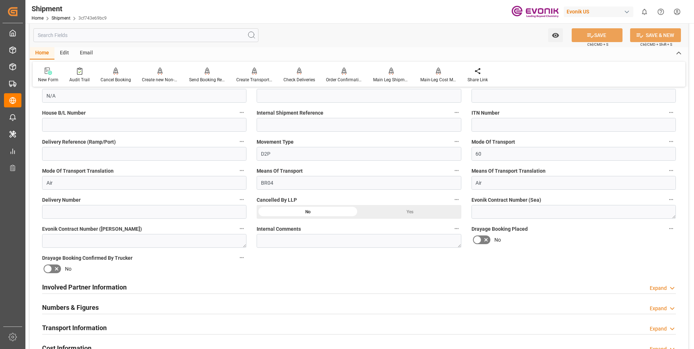
click at [212, 290] on div "Involved Partner Information Expand" at bounding box center [358, 287] width 633 height 14
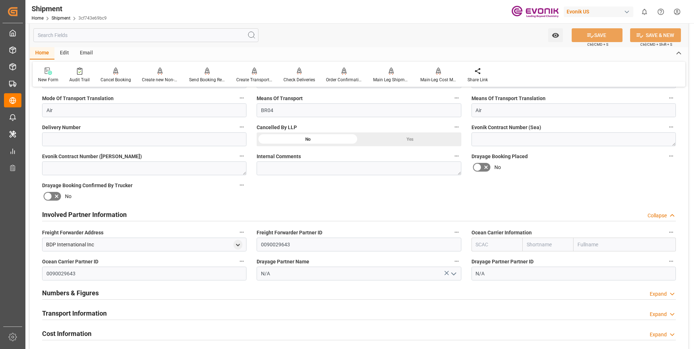
scroll to position [327, 0]
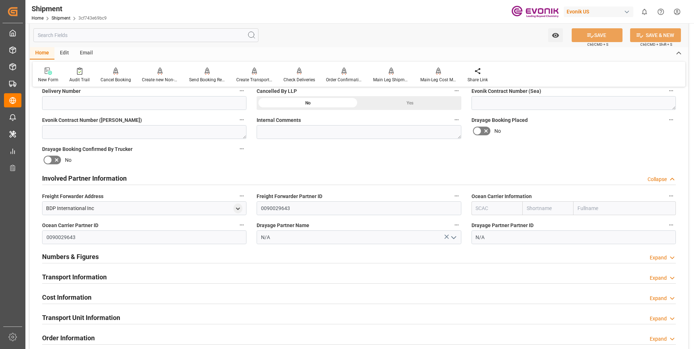
click at [240, 282] on div "Transport Information Expand" at bounding box center [358, 277] width 633 height 14
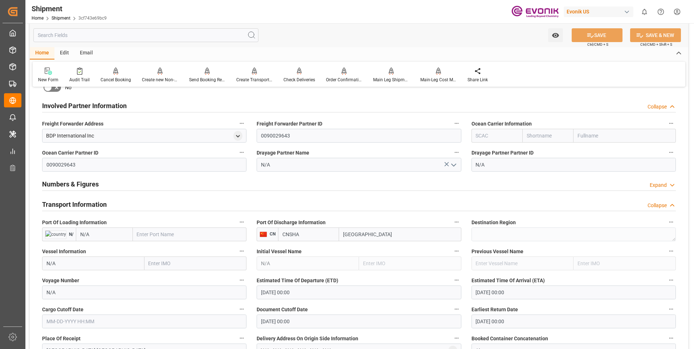
scroll to position [435, 0]
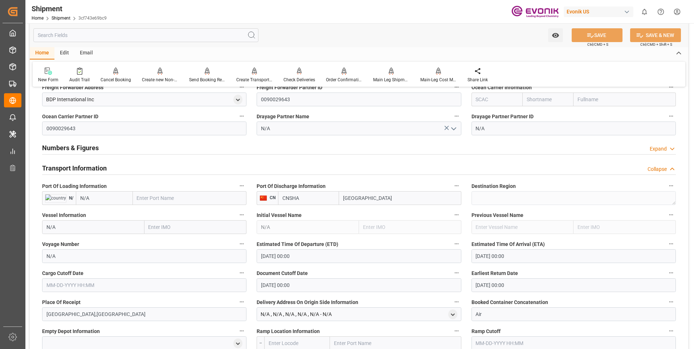
click at [311, 256] on input "[DATE] 00:00" at bounding box center [358, 256] width 204 height 14
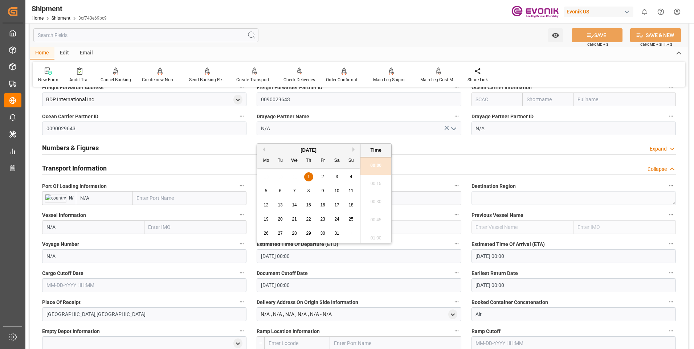
drag, startPoint x: 327, startPoint y: 258, endPoint x: 248, endPoint y: 256, distance: 79.1
click at [248, 256] on div "Booking Confirmation Milestone Bar Collapse Submitted to FFW for Booking (Pendi…" at bounding box center [359, 177] width 658 height 1038
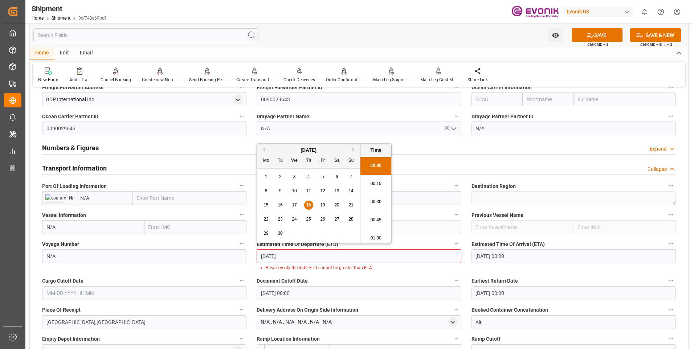
click at [379, 217] on li "00:45" at bounding box center [375, 220] width 31 height 18
type input "[DATE] 00:45"
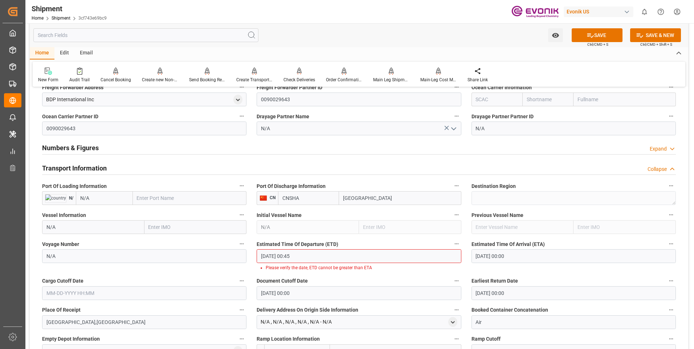
click at [528, 256] on input "[DATE] 00:00" at bounding box center [573, 256] width 204 height 14
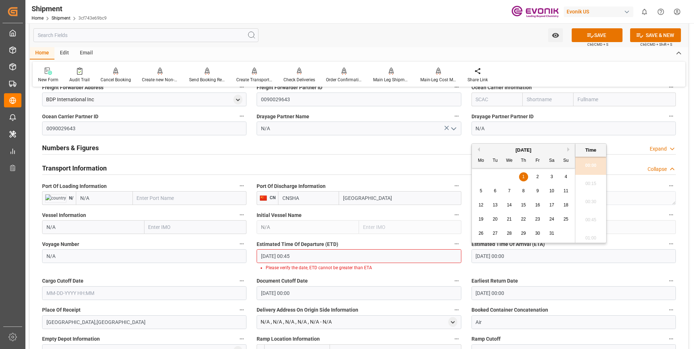
drag, startPoint x: 532, startPoint y: 256, endPoint x: 445, endPoint y: 246, distance: 87.3
click at [445, 246] on div "Booking Confirmation Milestone Bar Collapse Submitted to FFW for Booking (Pendi…" at bounding box center [359, 181] width 658 height 1046
click at [592, 207] on li "00:30" at bounding box center [590, 202] width 31 height 18
type input "[DATE] 00:30"
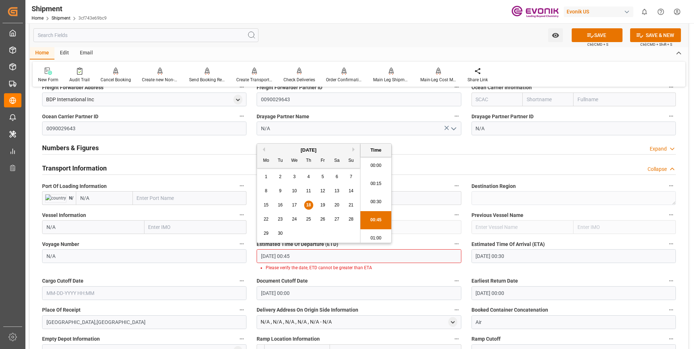
scroll to position [21, 0]
drag, startPoint x: 323, startPoint y: 256, endPoint x: 248, endPoint y: 257, distance: 75.5
click at [248, 257] on div "Booking Confirmation Milestone Bar Collapse Submitted to FFW for Booking (Pendi…" at bounding box center [359, 181] width 658 height 1046
click at [134, 293] on div "Cargo Cutoff Date" at bounding box center [144, 288] width 214 height 29
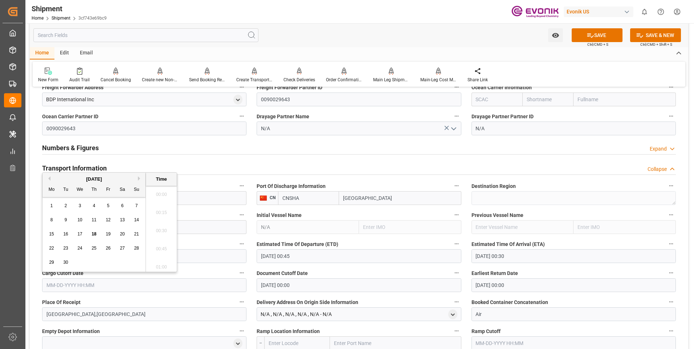
scroll to position [1091, 0]
paste input "[DATE] 00:45"
type input "[DATE] 00:45"
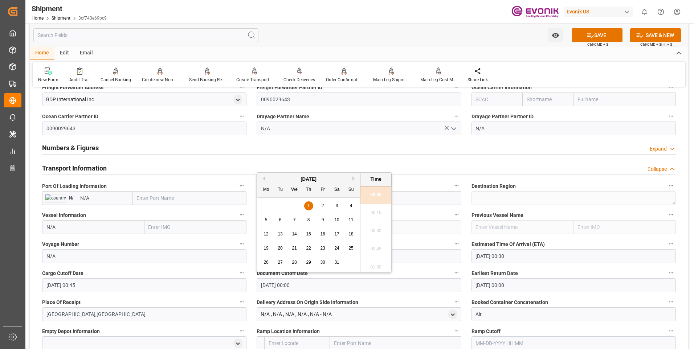
drag, startPoint x: 297, startPoint y: 287, endPoint x: 231, endPoint y: 289, distance: 66.4
click at [231, 289] on div "Booking Confirmation Milestone Bar Collapse Submitted to FFW for Booking (Pendi…" at bounding box center [359, 177] width 658 height 1038
paste input "[DATE] 00:45"
type input "[DATE] 00:45"
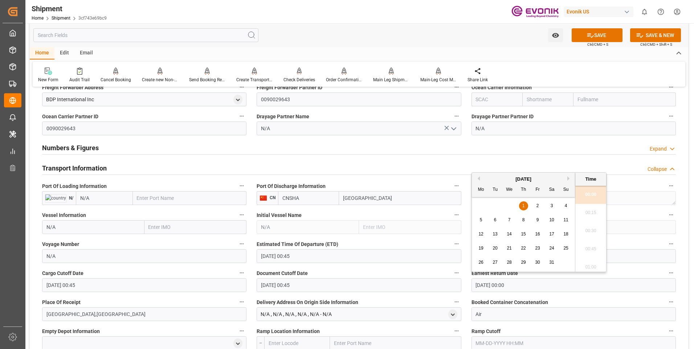
drag, startPoint x: 497, startPoint y: 282, endPoint x: 448, endPoint y: 282, distance: 49.0
click at [449, 282] on div "Booking Confirmation Milestone Bar Collapse Submitted to FFW for Booking (Pendi…" at bounding box center [359, 177] width 658 height 1038
paste input "[DATE] 00:45"
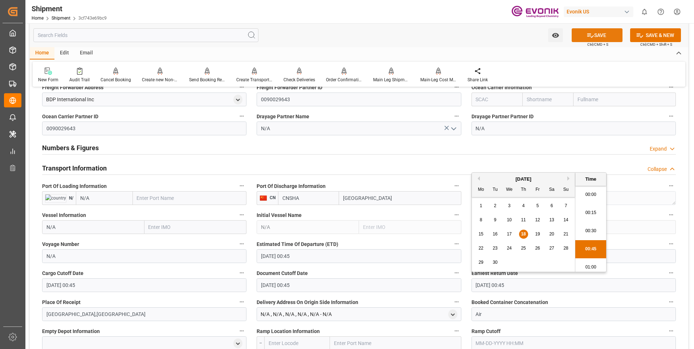
type input "[DATE] 00:45"
click at [581, 38] on button "SAVE" at bounding box center [596, 35] width 51 height 14
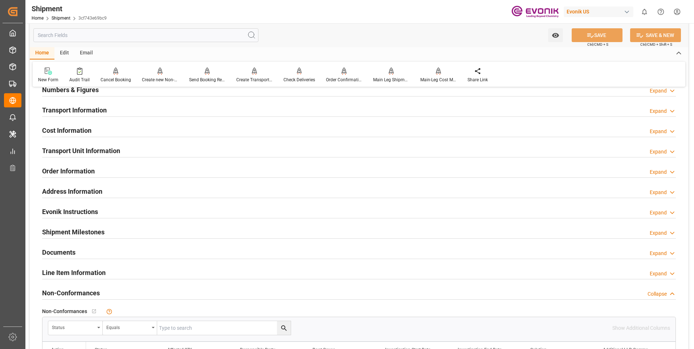
click at [123, 130] on div "Cost Information Expand" at bounding box center [358, 130] width 633 height 14
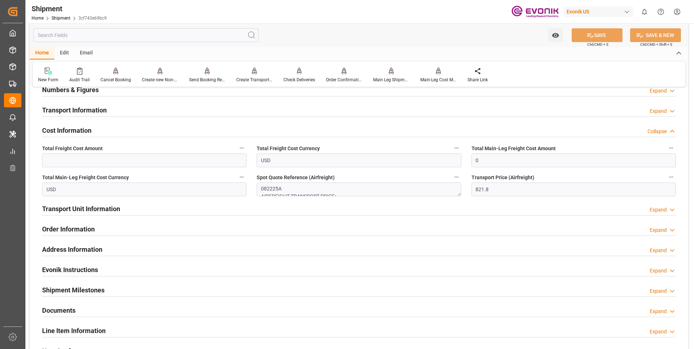
click at [187, 114] on div "Transport Information Expand" at bounding box center [358, 110] width 633 height 14
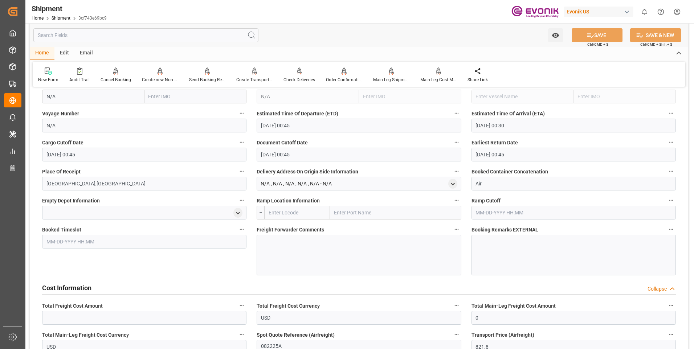
scroll to position [580, 0]
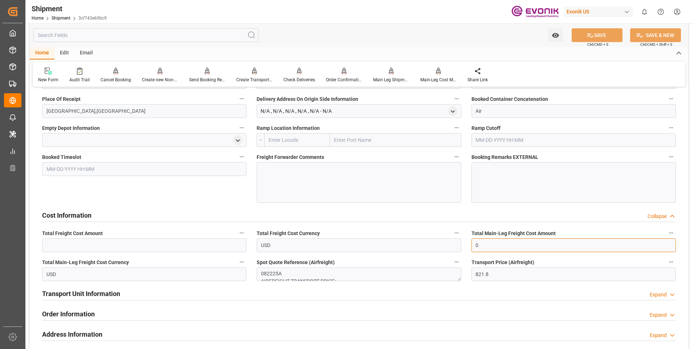
click at [487, 243] on input "0" at bounding box center [573, 245] width 204 height 14
drag, startPoint x: 492, startPoint y: 246, endPoint x: 454, endPoint y: 246, distance: 37.4
click at [460, 246] on div "Booking Confirmation Milestone Bar Collapse Submitted to FFW for Booking (Pendi…" at bounding box center [359, 32] width 658 height 1038
type input "821.8"
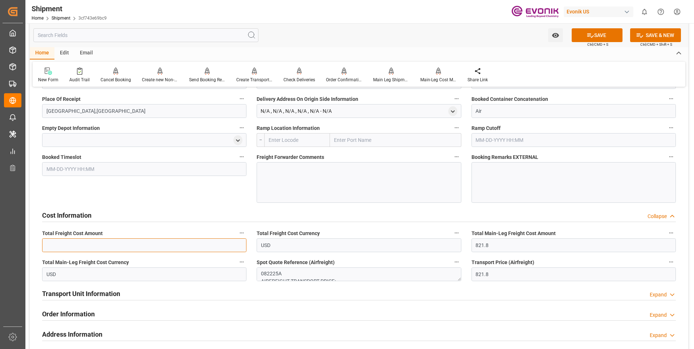
click at [158, 244] on input "text" at bounding box center [144, 245] width 204 height 14
paste input "821.8"
type input "821.8"
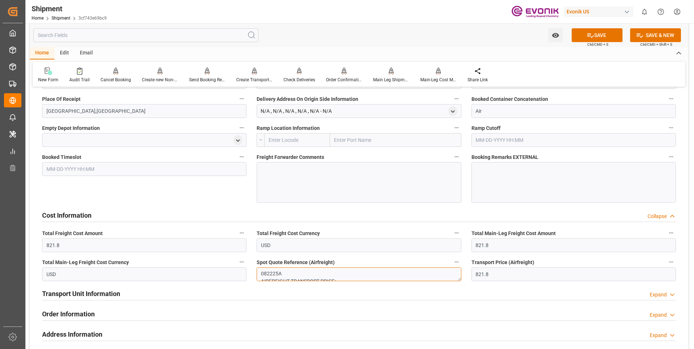
drag, startPoint x: 281, startPoint y: 273, endPoint x: 257, endPoint y: 273, distance: 23.6
click at [257, 273] on textarea "082225A AIRFREIGHT TRANSPORT PRICE: 821.80" at bounding box center [358, 274] width 204 height 14
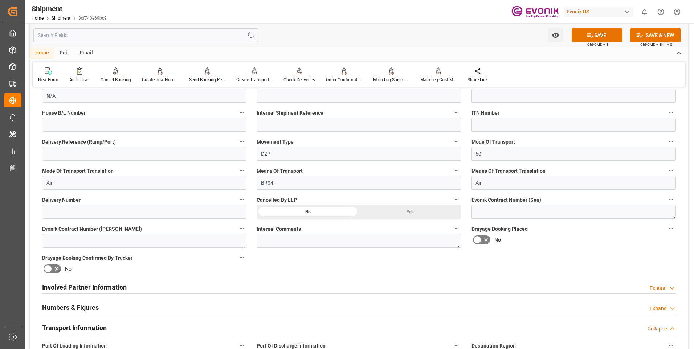
scroll to position [145, 0]
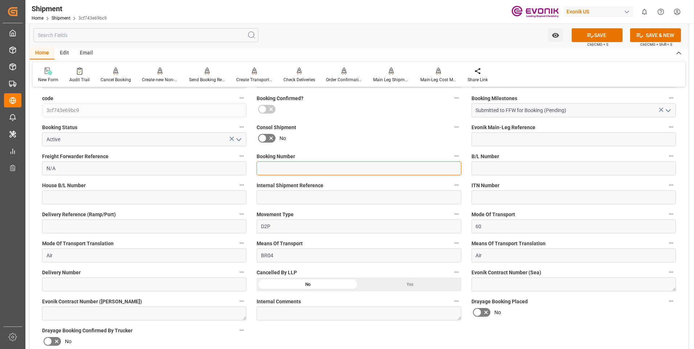
click at [269, 165] on input at bounding box center [358, 168] width 204 height 14
paste input "082225A"
type input "082225A"
click at [596, 37] on button "SAVE" at bounding box center [596, 35] width 51 height 14
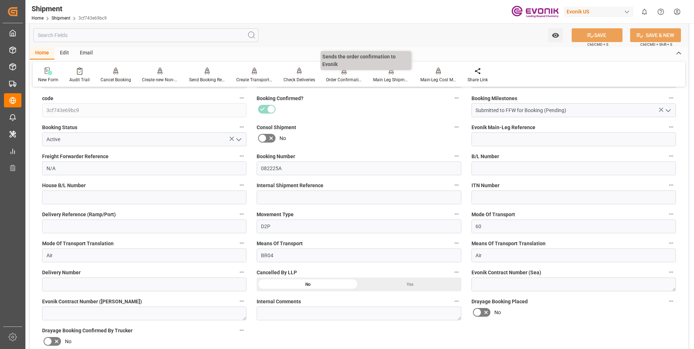
click at [348, 79] on div "Order Confirmation" at bounding box center [344, 80] width 36 height 7
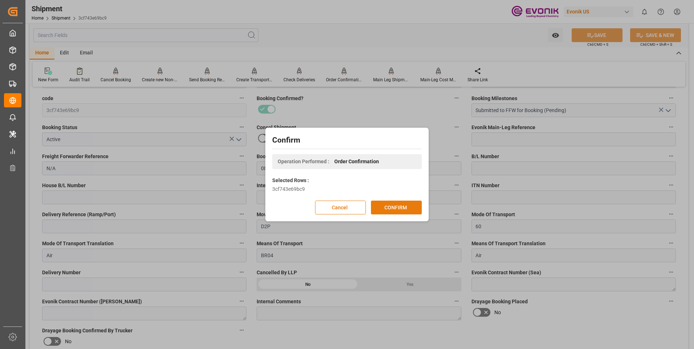
click at [393, 207] on button "CONFIRM" at bounding box center [396, 208] width 51 height 14
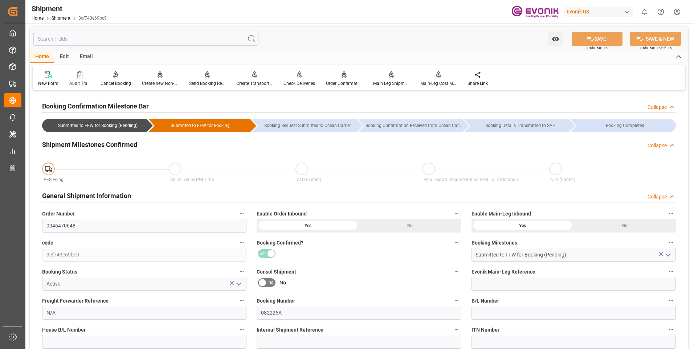
scroll to position [0, 0]
